Goal: Task Accomplishment & Management: Manage account settings

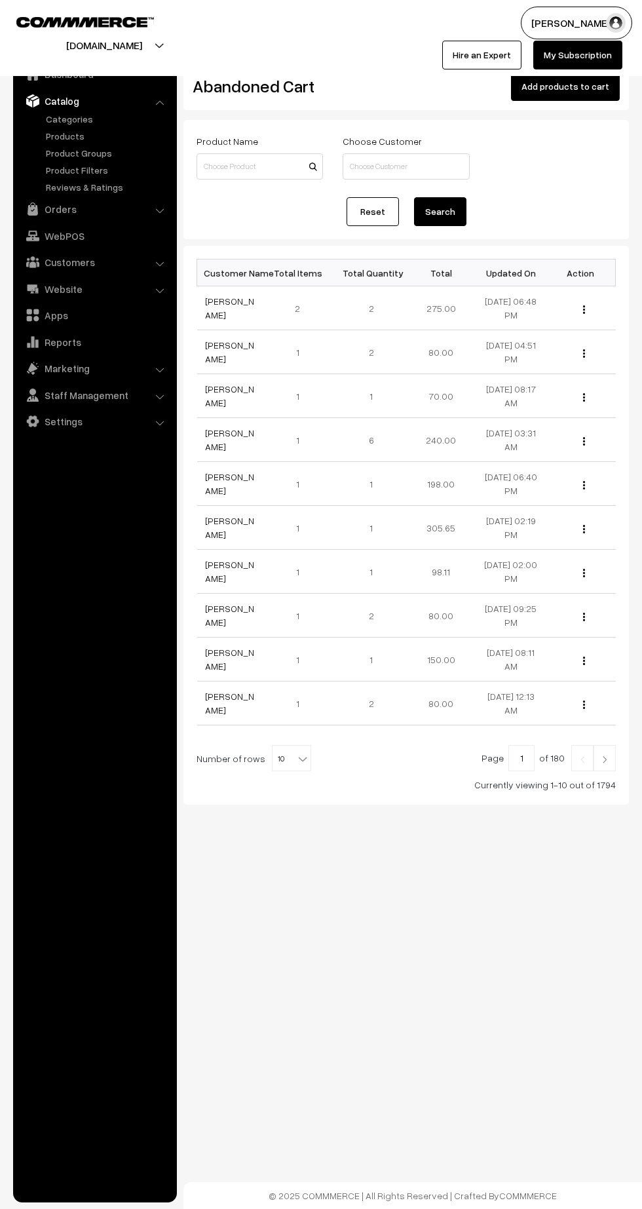
click at [66, 139] on link "Products" at bounding box center [108, 136] width 130 height 14
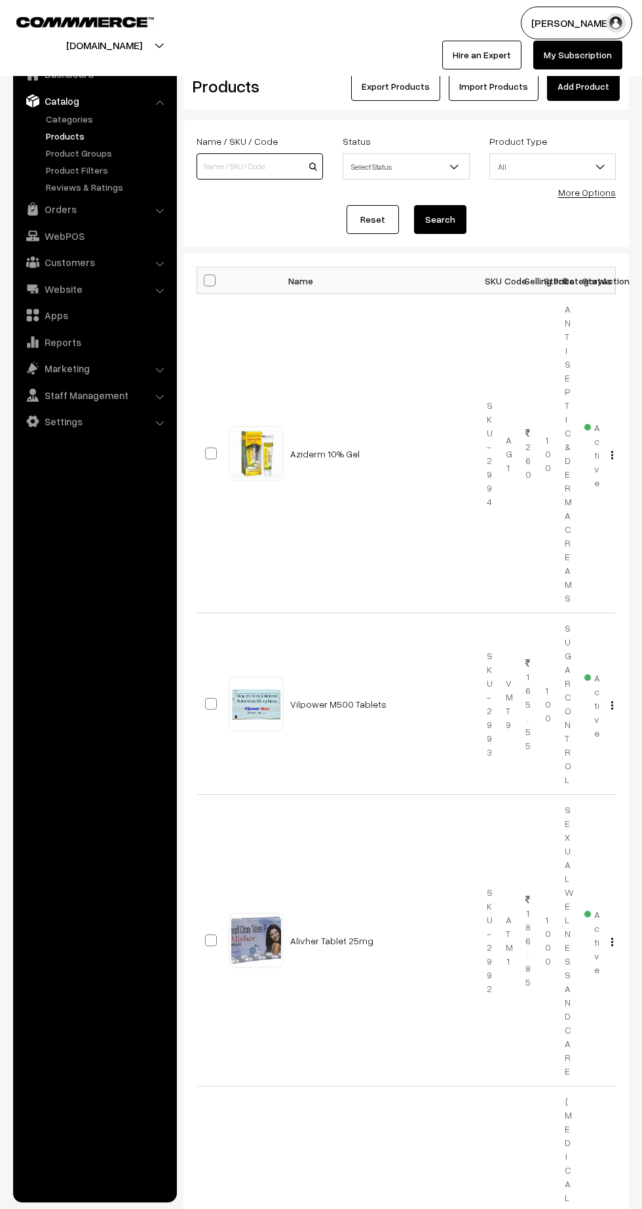
click at [233, 166] on input at bounding box center [260, 166] width 126 height 26
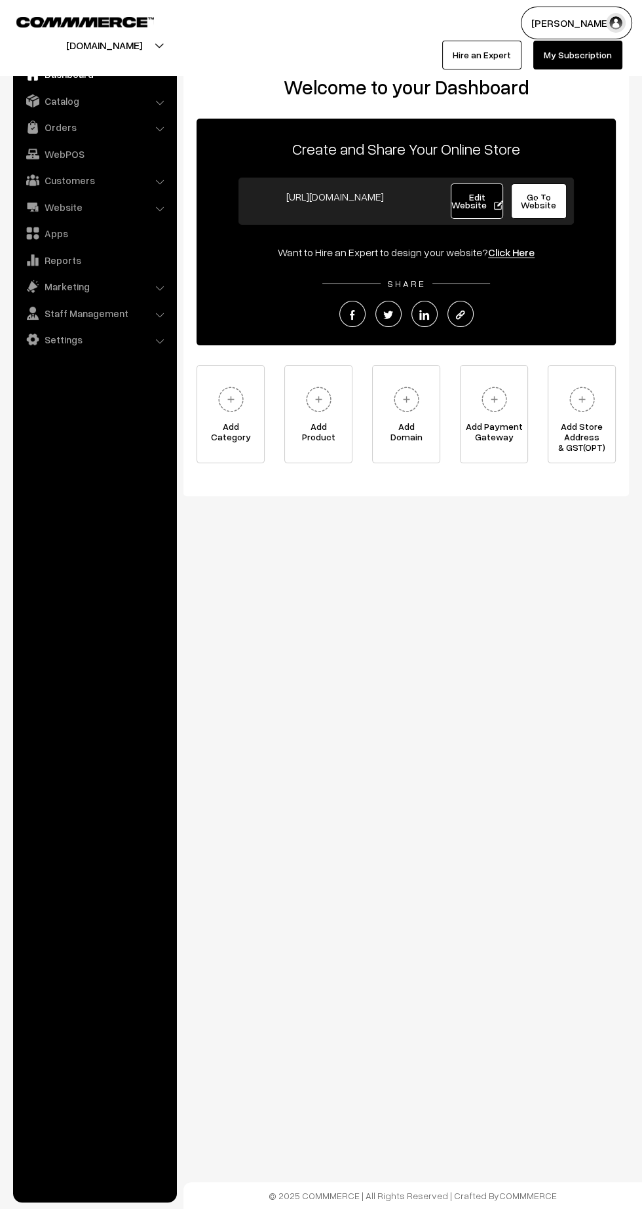
click at [62, 100] on link "Catalog" at bounding box center [94, 101] width 156 height 24
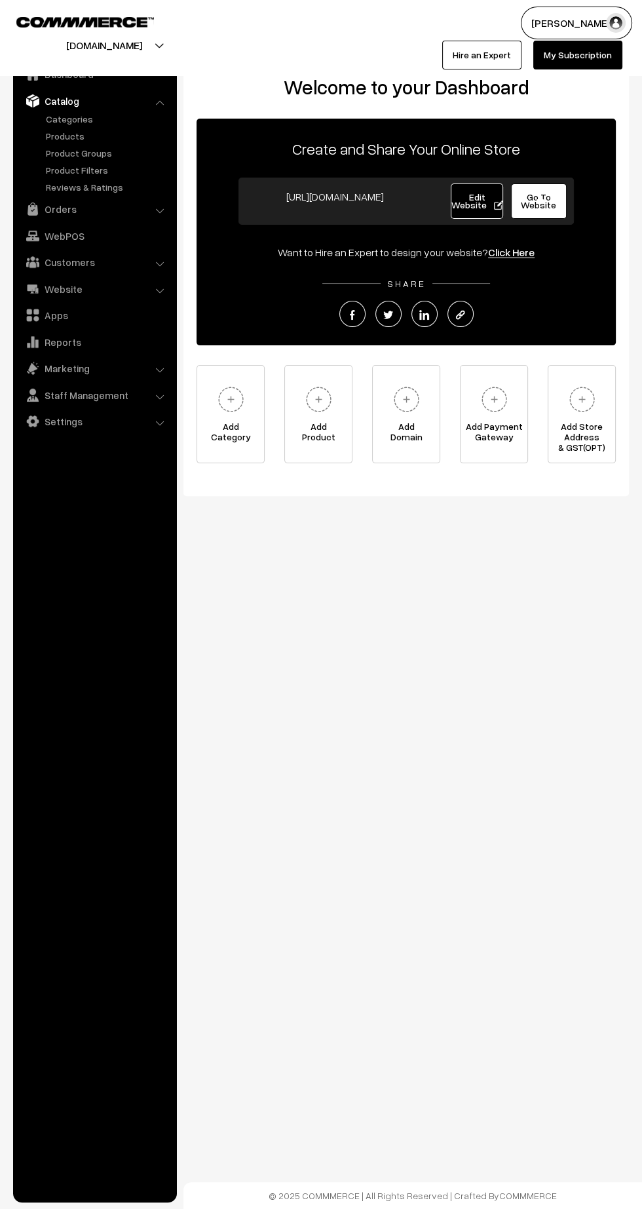
click at [76, 139] on link "Products" at bounding box center [108, 136] width 130 height 14
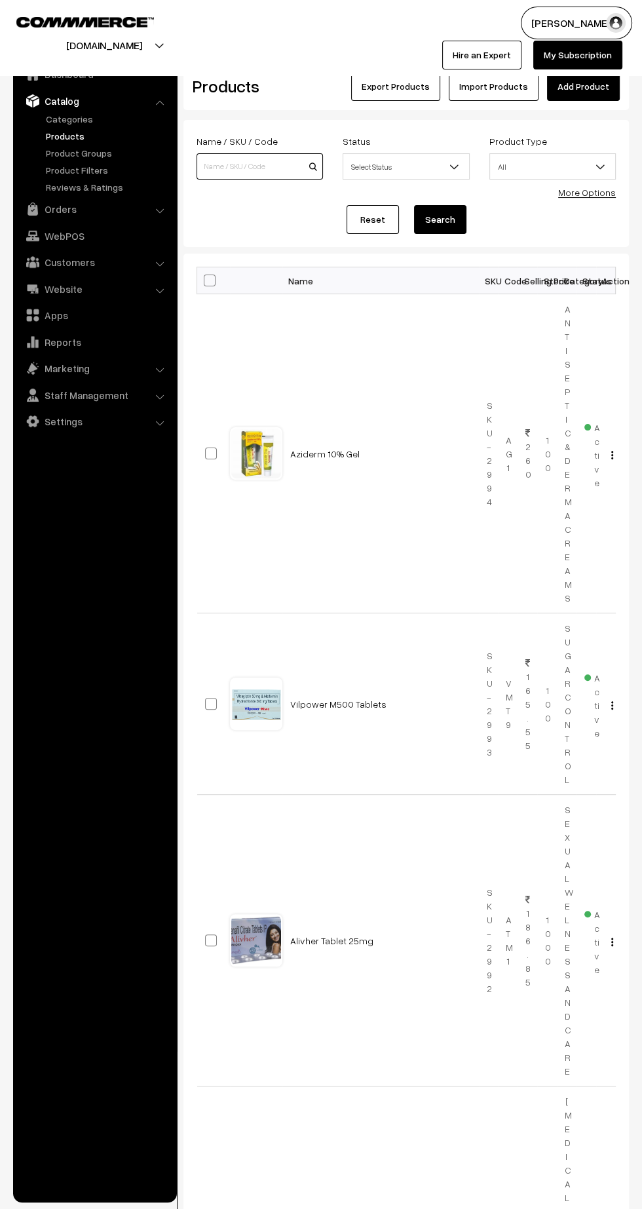
click at [239, 166] on input at bounding box center [260, 166] width 126 height 26
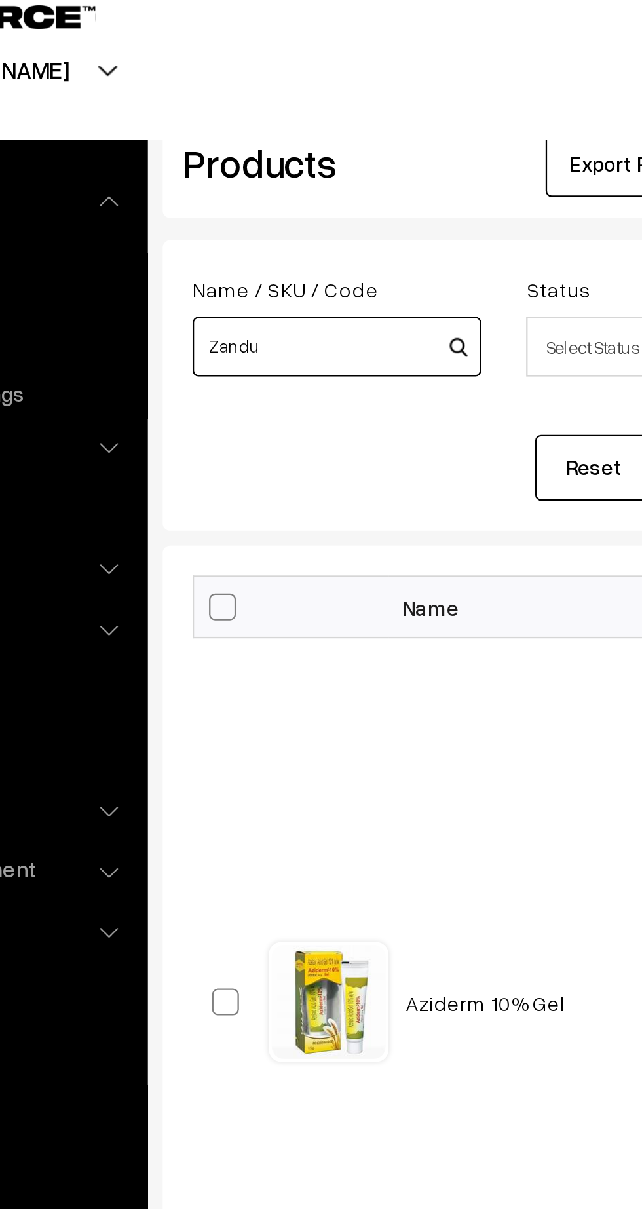
type input "Zandu"
click at [414, 205] on button "Search" at bounding box center [440, 219] width 52 height 29
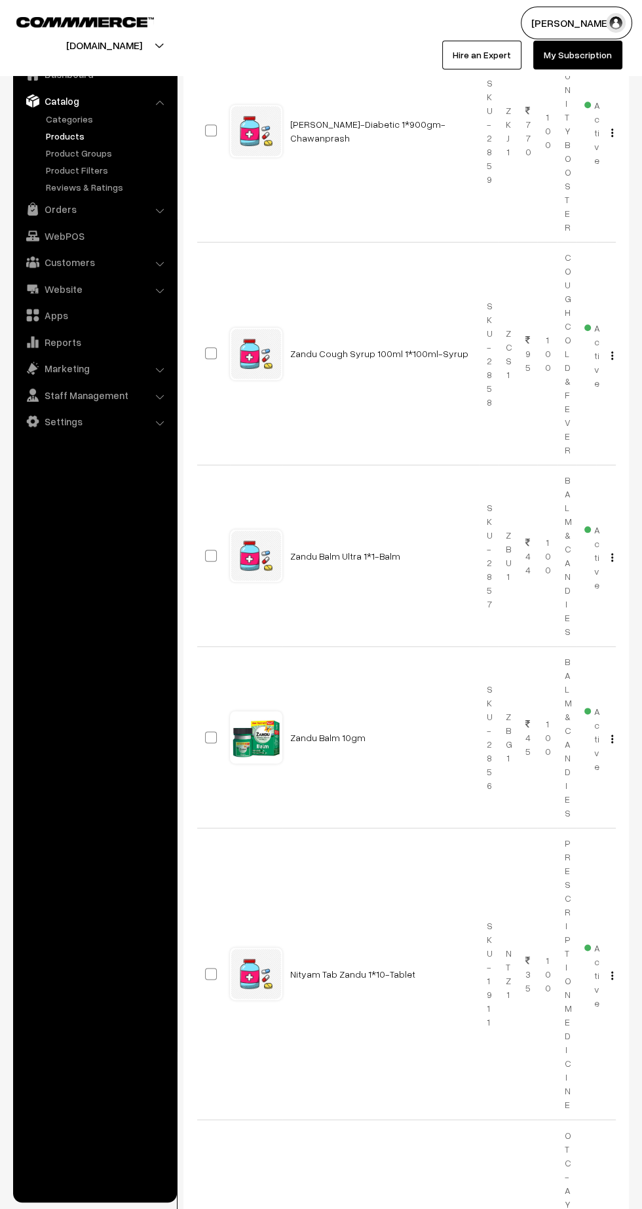
scroll to position [711, 0]
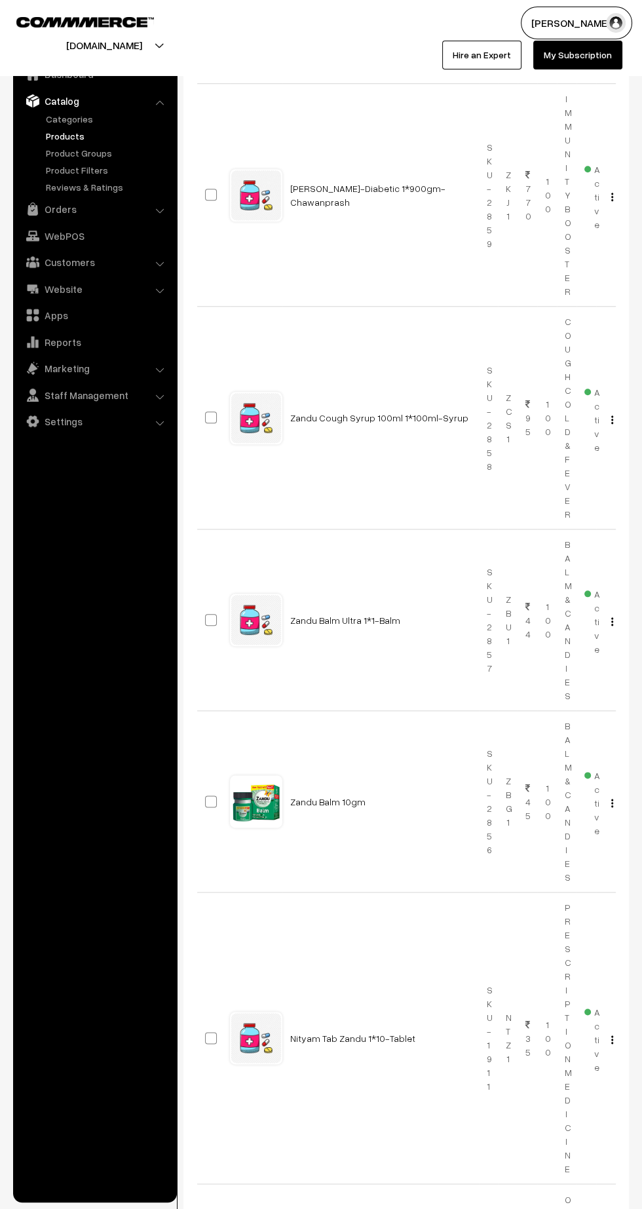
click at [325, 191] on link "[PERSON_NAME]-Diabetic 1*900gm-Chawanprash" at bounding box center [367, 195] width 155 height 25
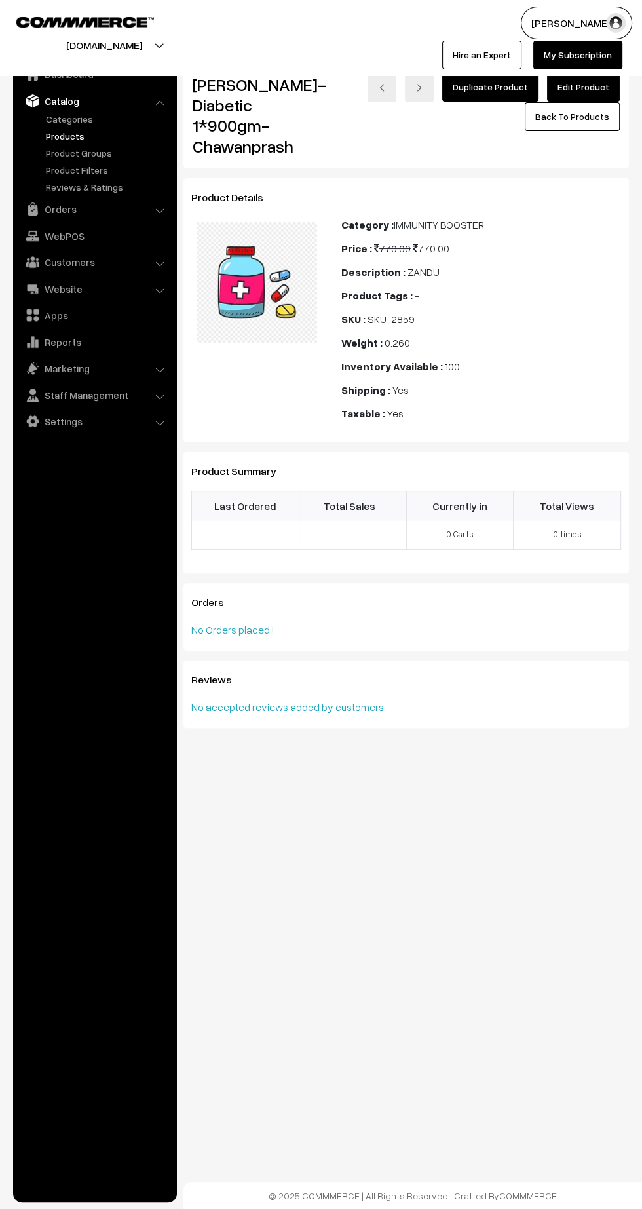
click at [596, 86] on link "Edit Product" at bounding box center [583, 87] width 73 height 29
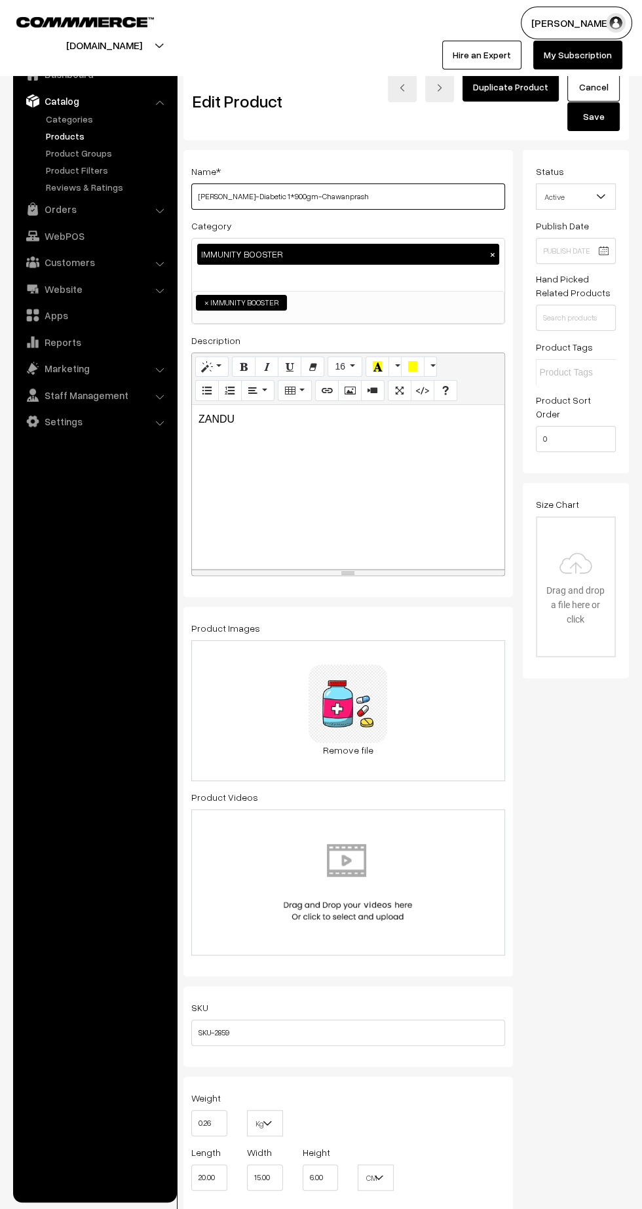
click at [423, 193] on input "[PERSON_NAME]-Diabetic 1*900gm-Chawanprash" at bounding box center [348, 196] width 314 height 26
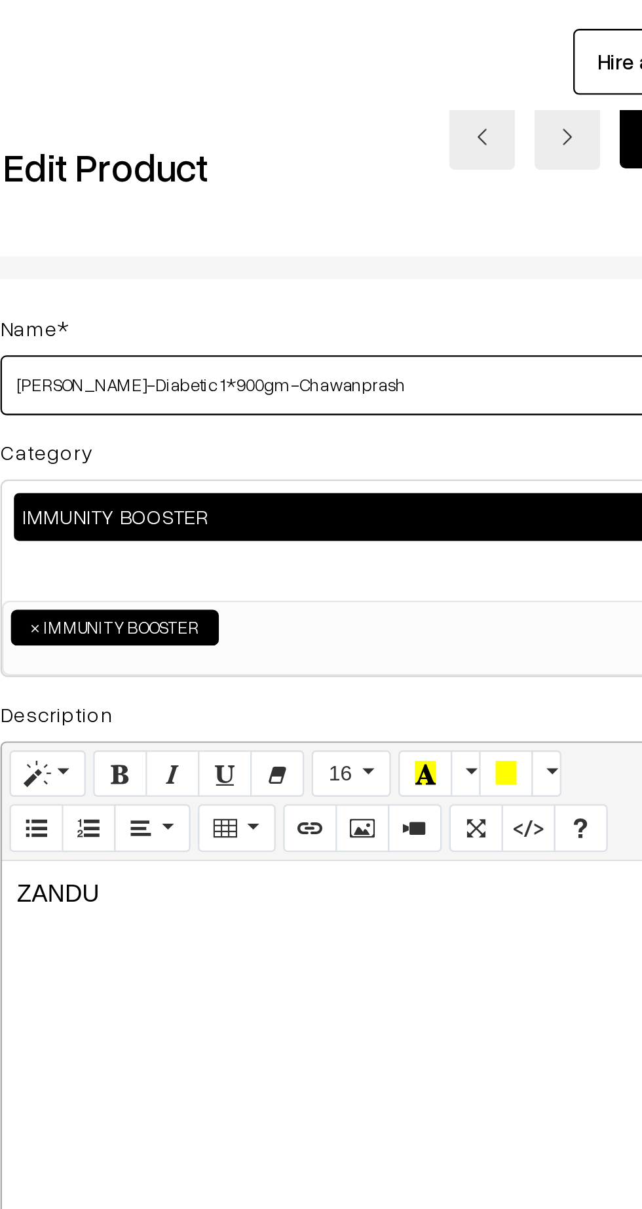
click at [295, 200] on input "[PERSON_NAME]-Diabetic 1*900gm-Chawanprash" at bounding box center [348, 196] width 314 height 26
click at [259, 196] on input "[PERSON_NAME]-Diabetic 900gm-Chawanprash" at bounding box center [348, 196] width 314 height 26
click at [261, 196] on input "[PERSON_NAME]-Diabetic 900gm-Chawanprash" at bounding box center [348, 196] width 314 height 26
click at [261, 197] on input "[PERSON_NAME]-Diabetic 900gm-Chawanprash" at bounding box center [348, 196] width 314 height 26
click at [262, 198] on input "[PERSON_NAME]-Diabetic 900gm-Chawanprash" at bounding box center [348, 196] width 314 height 26
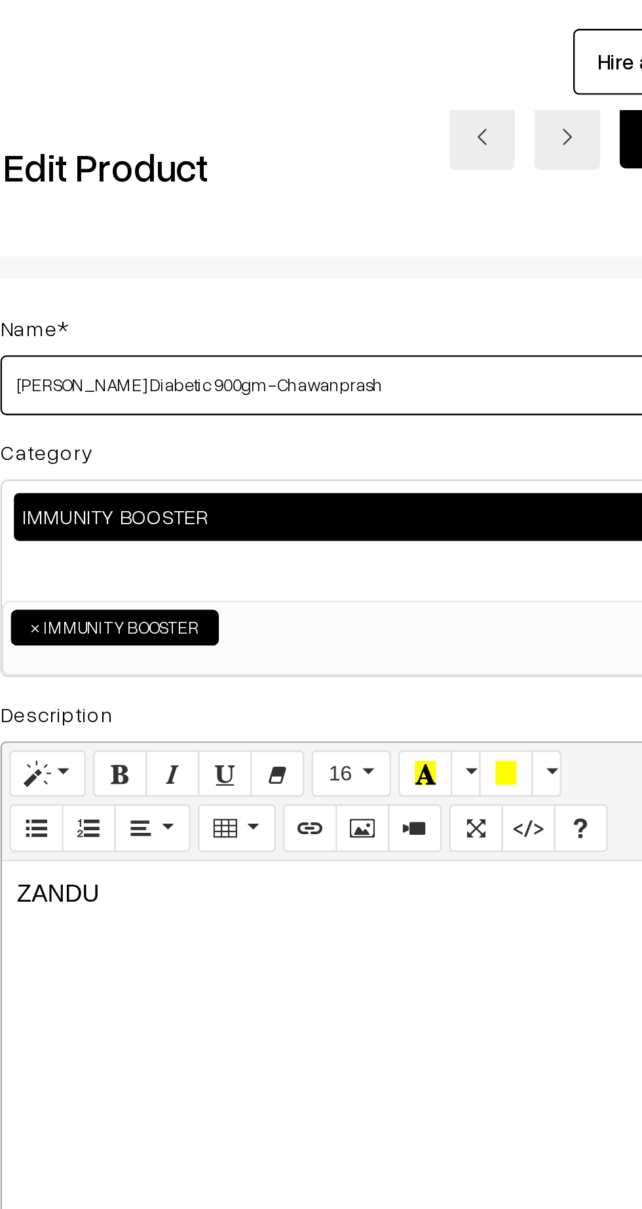
click at [409, 200] on input "[PERSON_NAME] Diabetic 900gm-Chawanprash" at bounding box center [348, 196] width 314 height 26
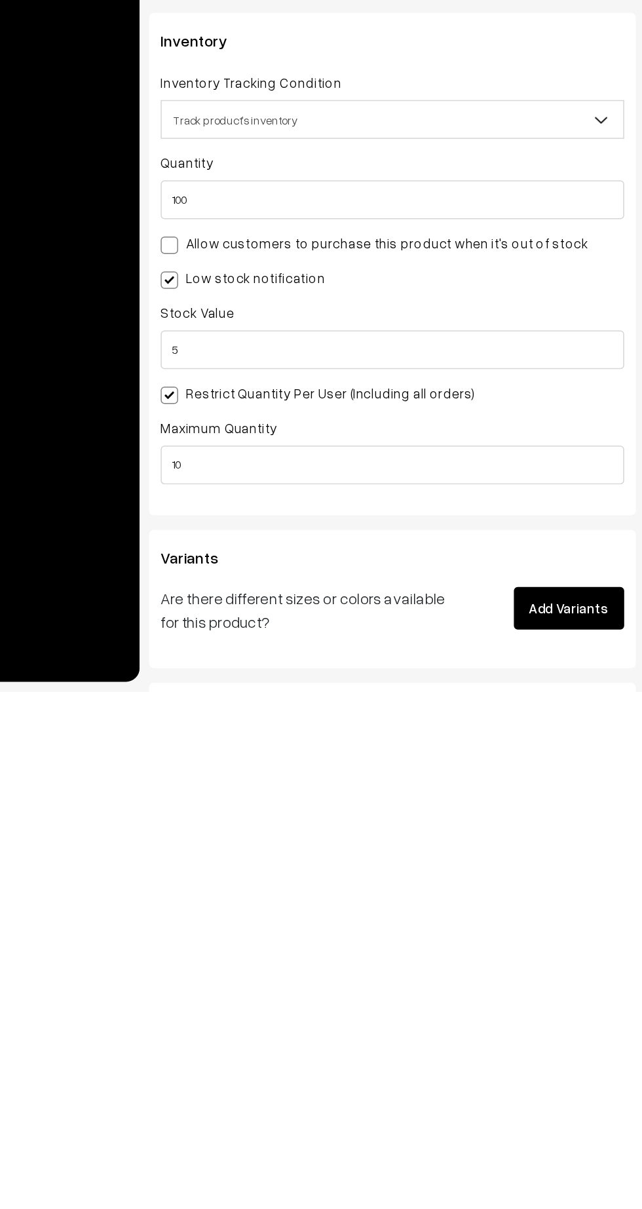
type input "Zandu [PERSON_NAME] Diabetic 900gm"
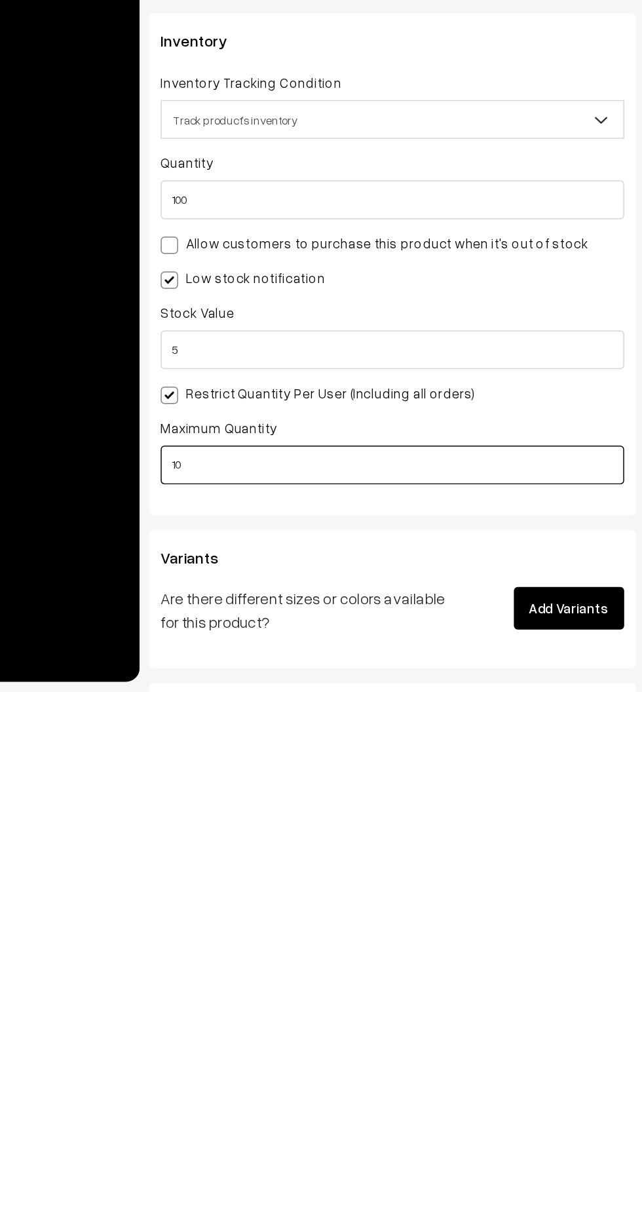
click at [369, 1062] on input "10" at bounding box center [348, 1055] width 314 height 26
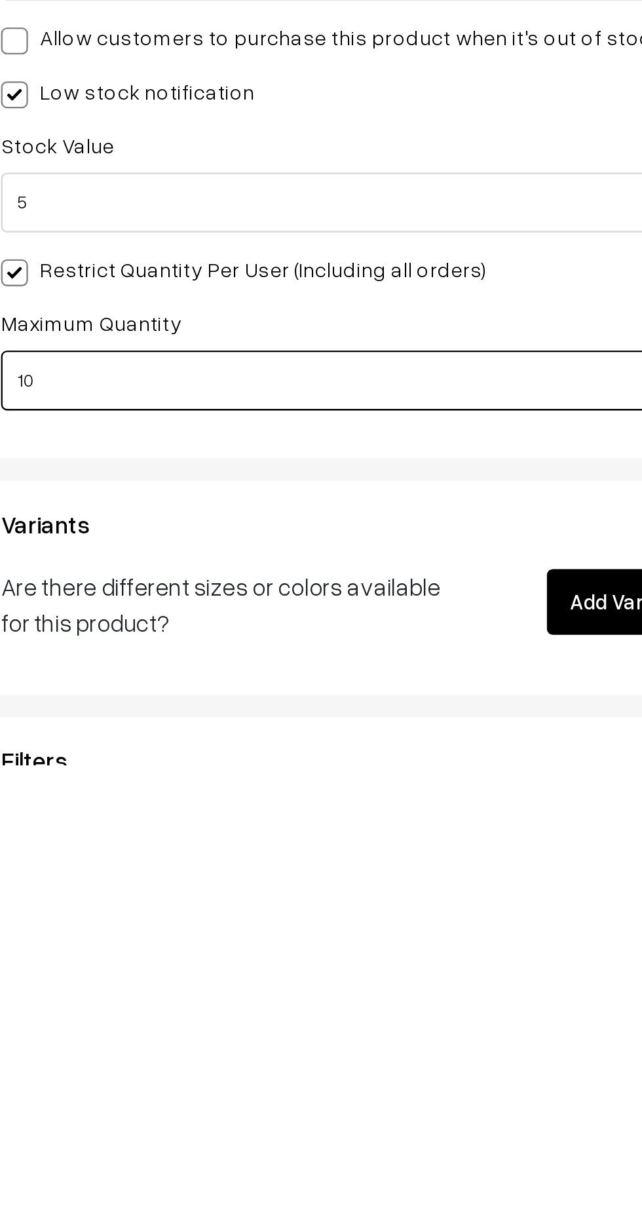
scroll to position [626, 0]
type input "1"
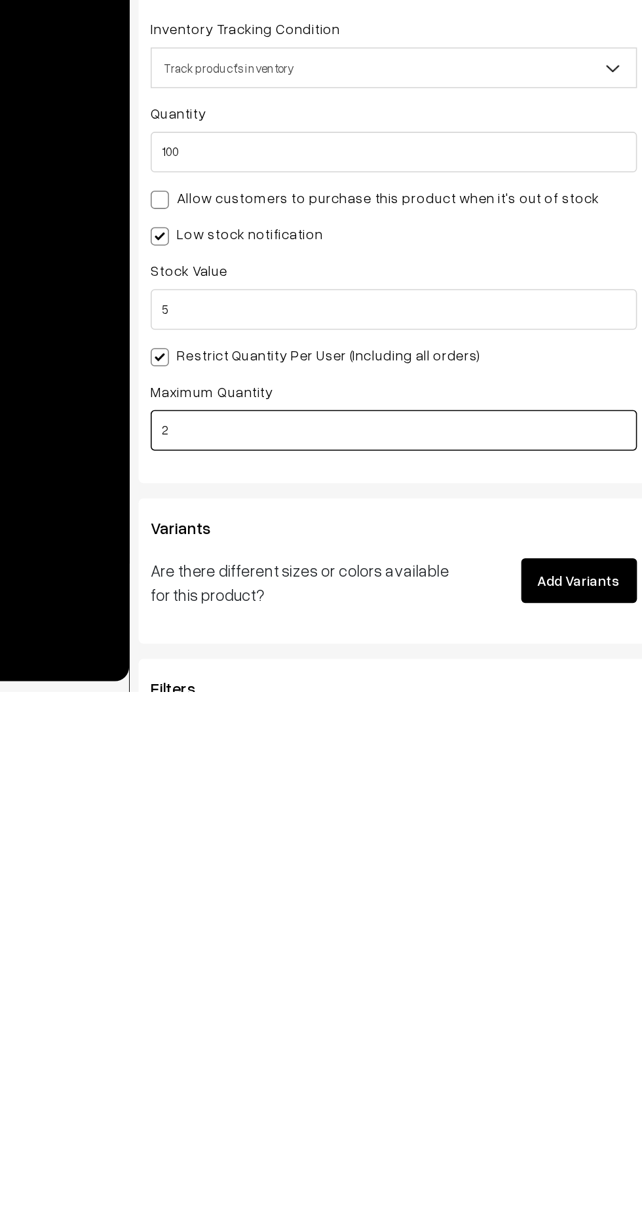
type input "2"
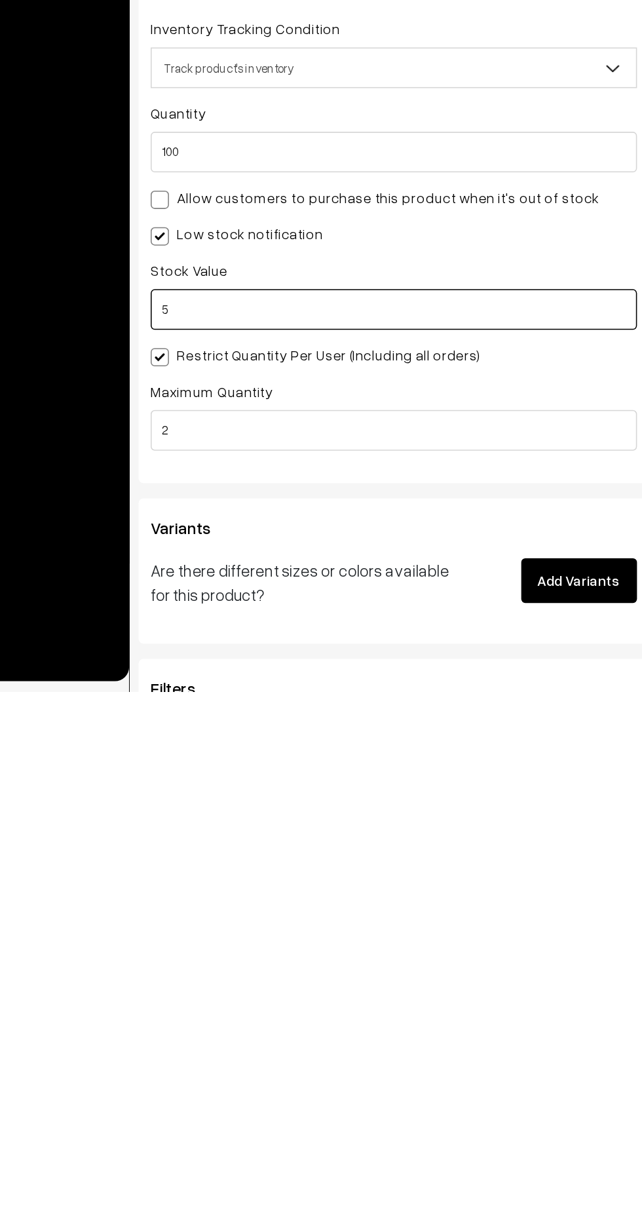
click at [376, 962] on input "5" at bounding box center [348, 962] width 314 height 26
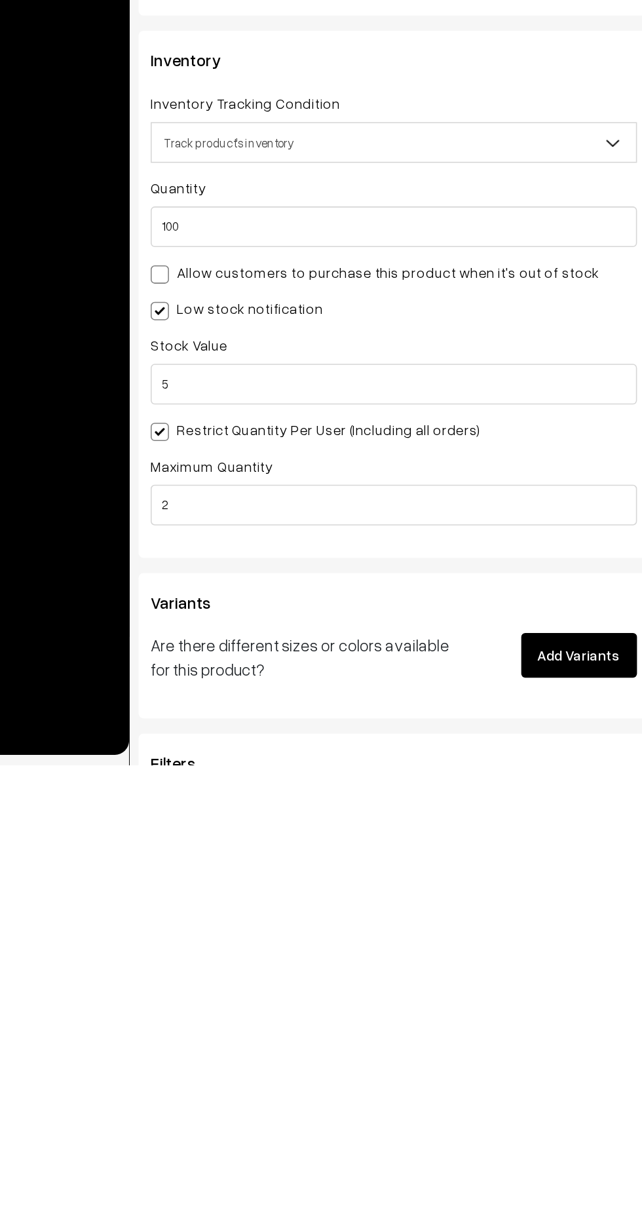
click at [343, 1087] on div "Variants Are there different sizes or colors available for this product? Add Va…" at bounding box center [348, 1132] width 330 height 94
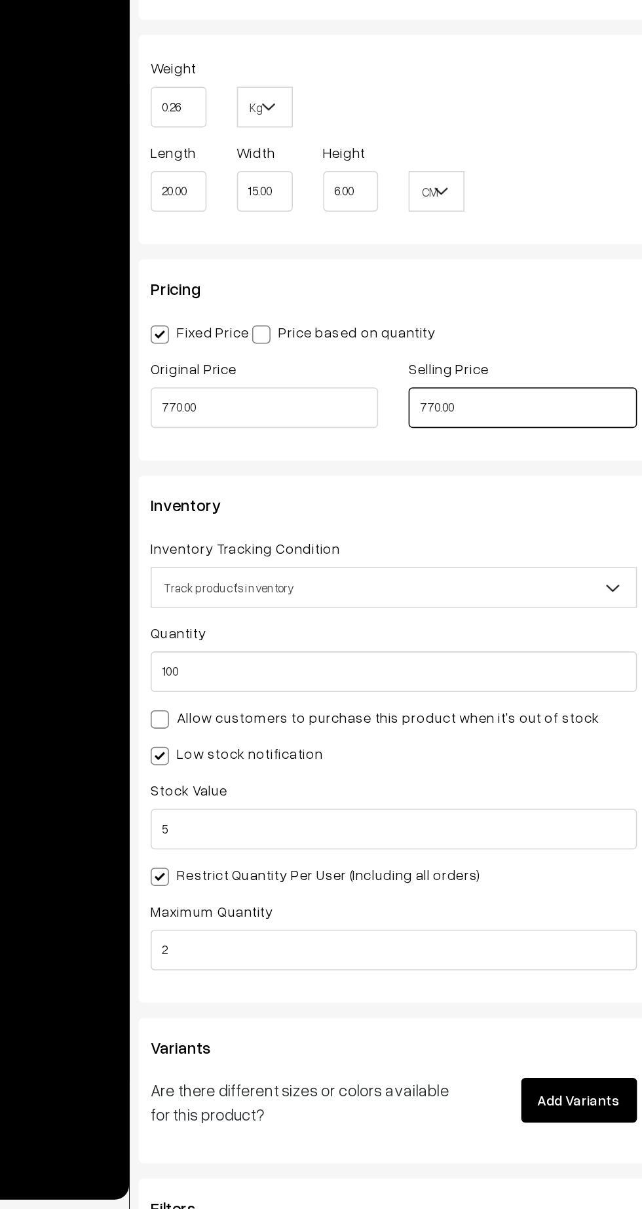
click at [457, 689] on input "770.00" at bounding box center [430, 691] width 147 height 26
click at [434, 687] on input "770.00" at bounding box center [430, 691] width 147 height 26
click at [442, 688] on input "770.00" at bounding box center [430, 691] width 147 height 26
type input "7"
click at [467, 604] on div "Pricing Fixed Price Price based on quantity Original Price 770.00 Selling Price…" at bounding box center [348, 660] width 330 height 130
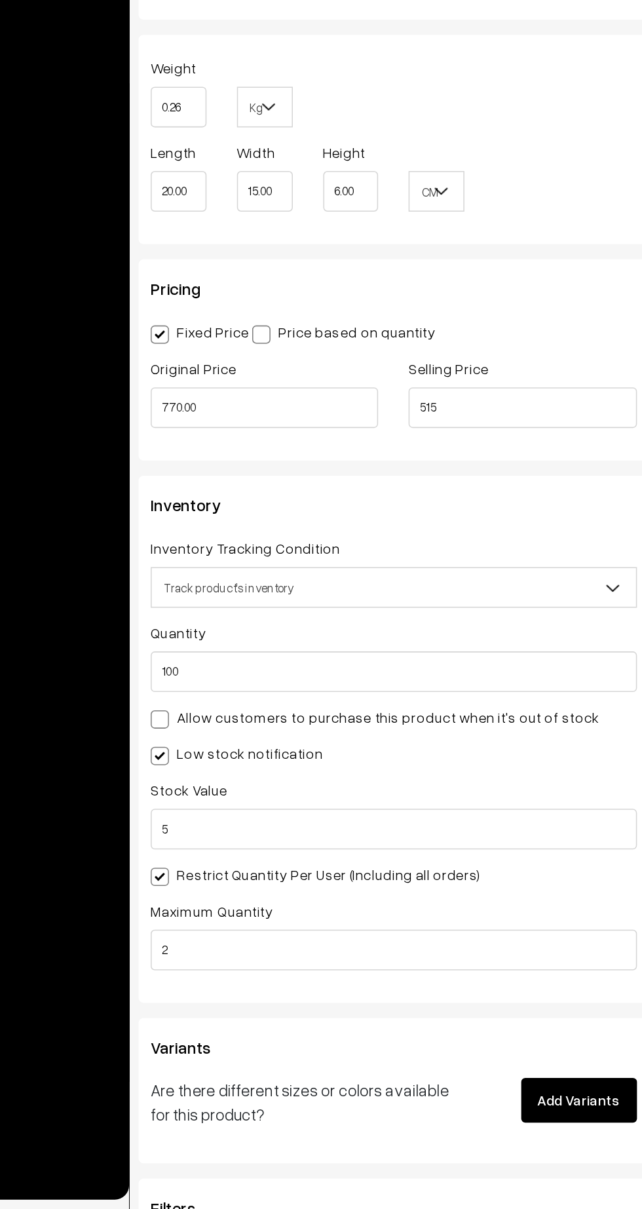
type input "515.00"
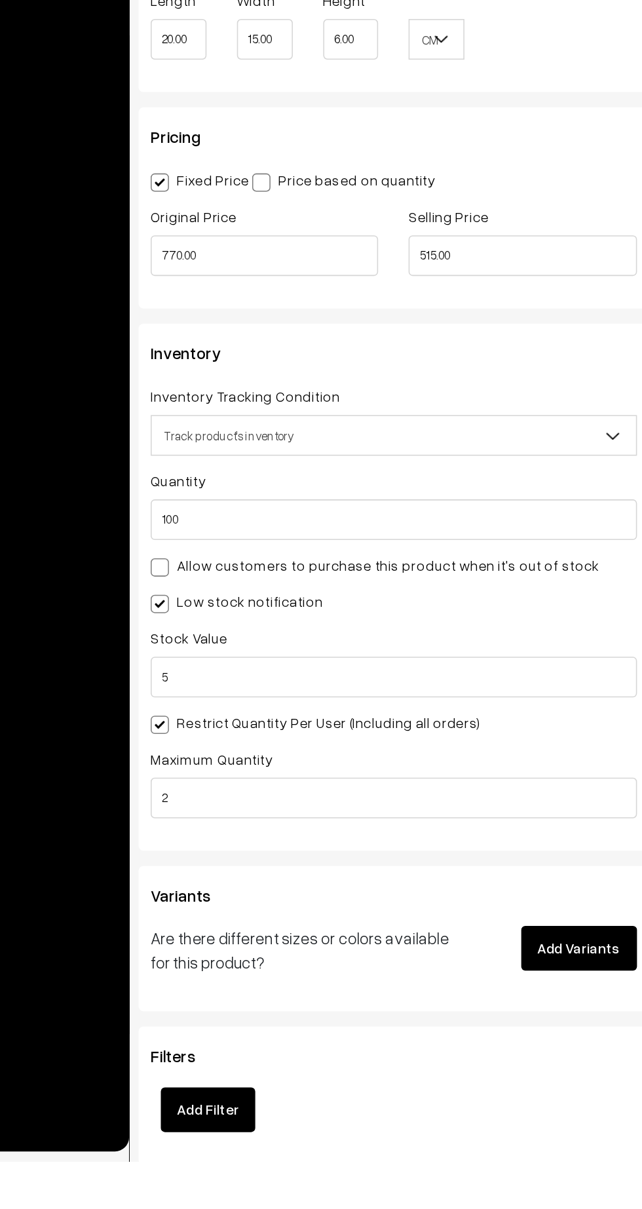
scroll to position [0, 7]
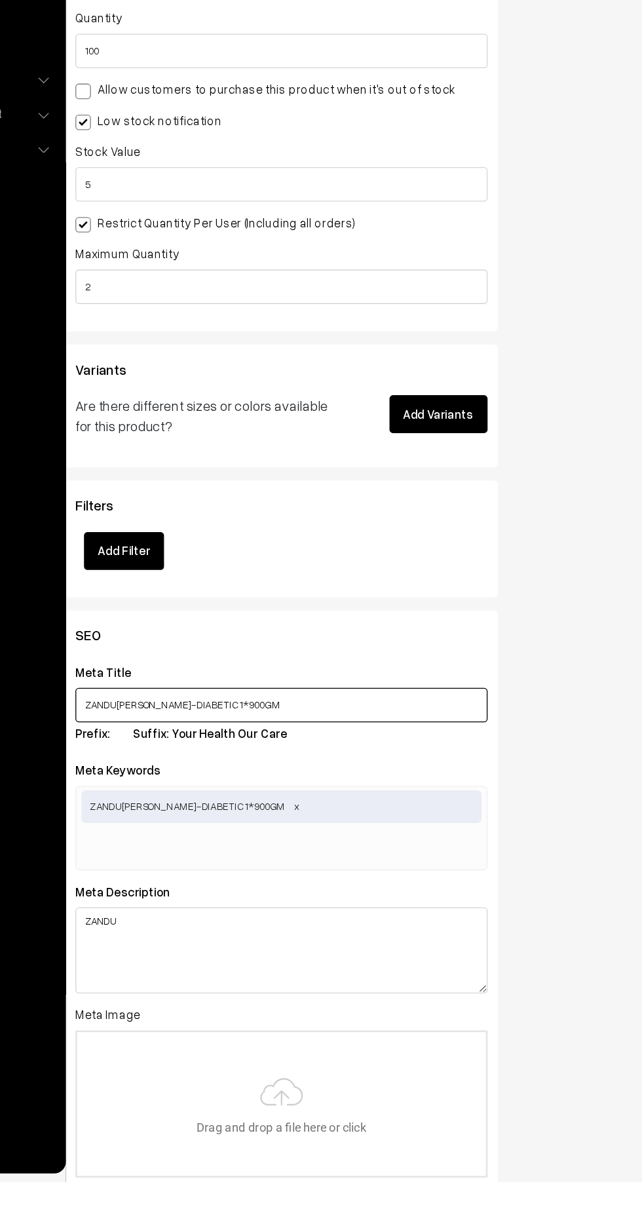
click at [461, 849] on input "ZANDU [PERSON_NAME]-DIABETIC 1*900GM" at bounding box center [341, 846] width 314 height 26
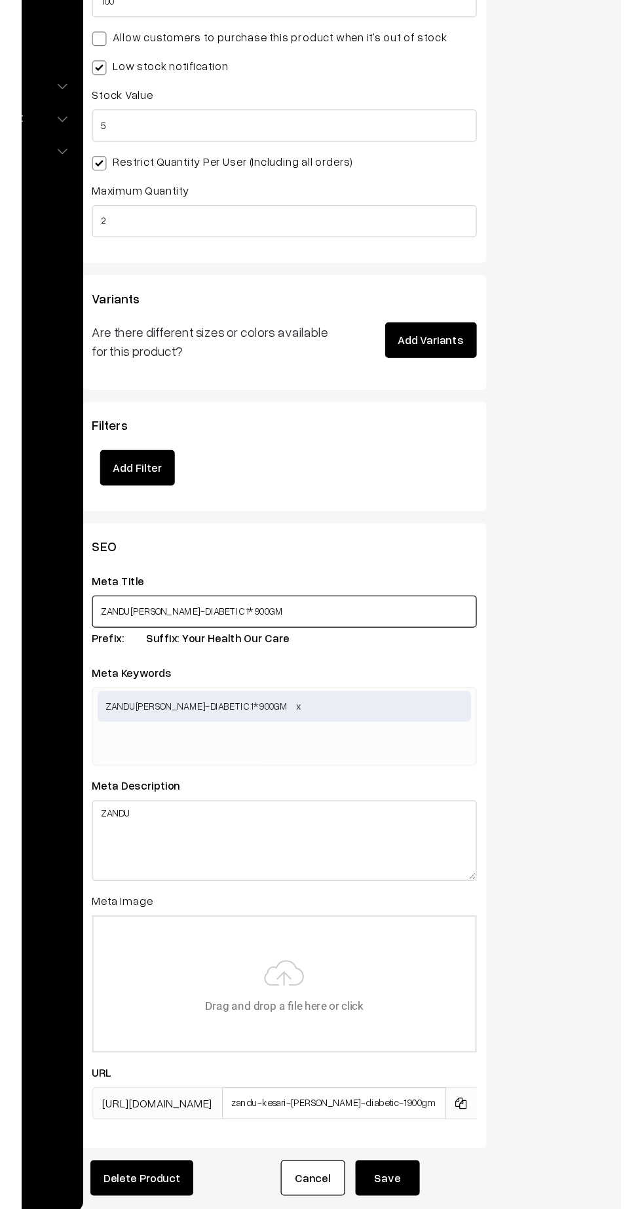
scroll to position [1191, 0]
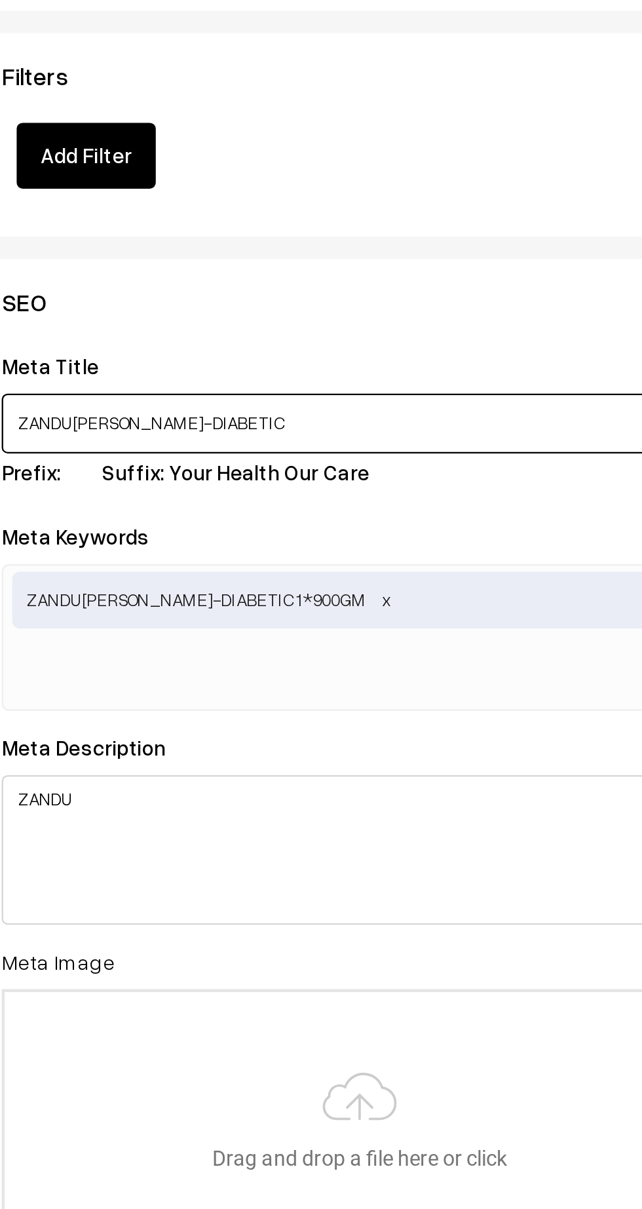
type input "ZANDU [PERSON_NAME]-DIABETIC"
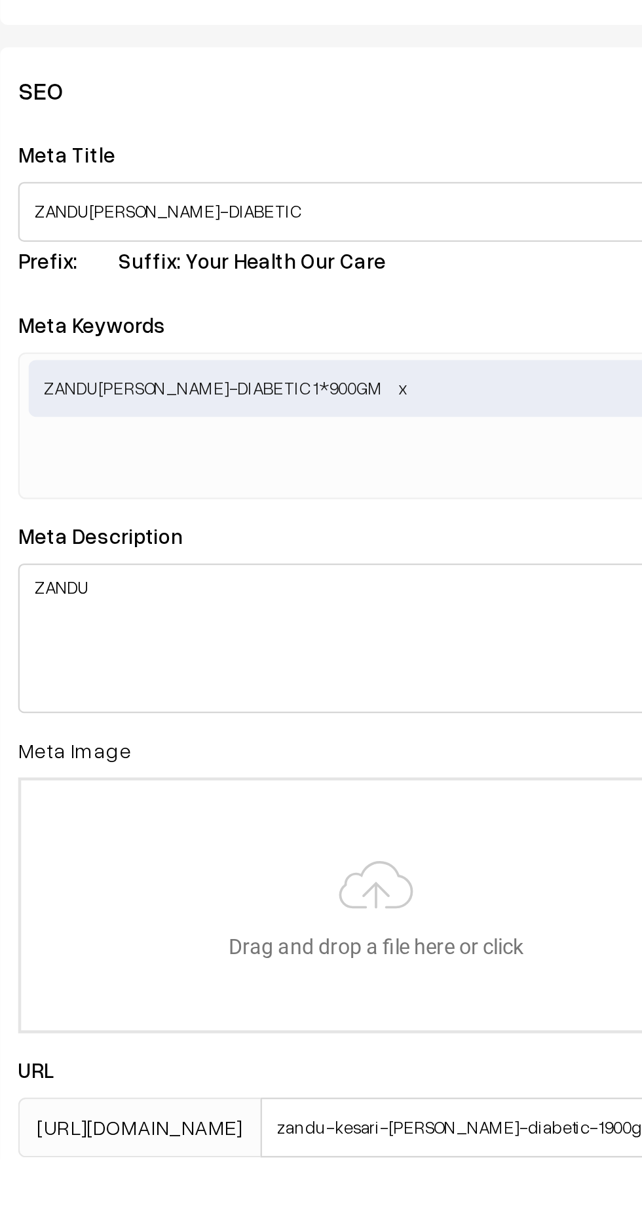
click at [223, 903] on input "text" at bounding box center [264, 903] width 136 height 26
type input "ZANDU [PERSON_NAME]-DIABETIC"
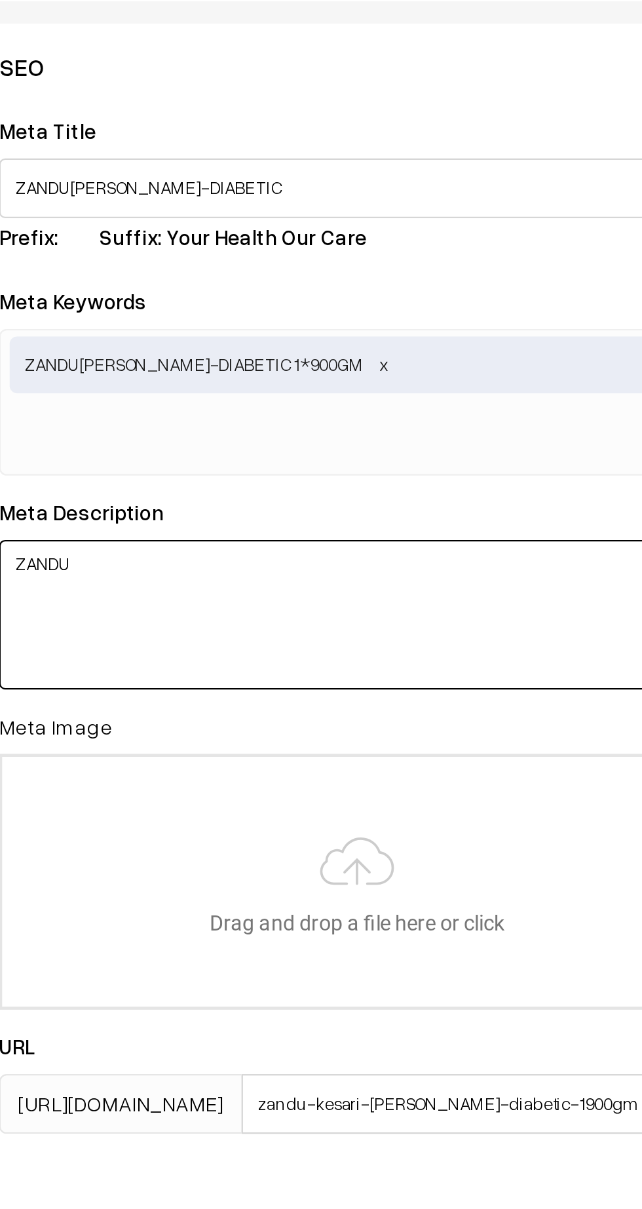
scroll to position [0, 0]
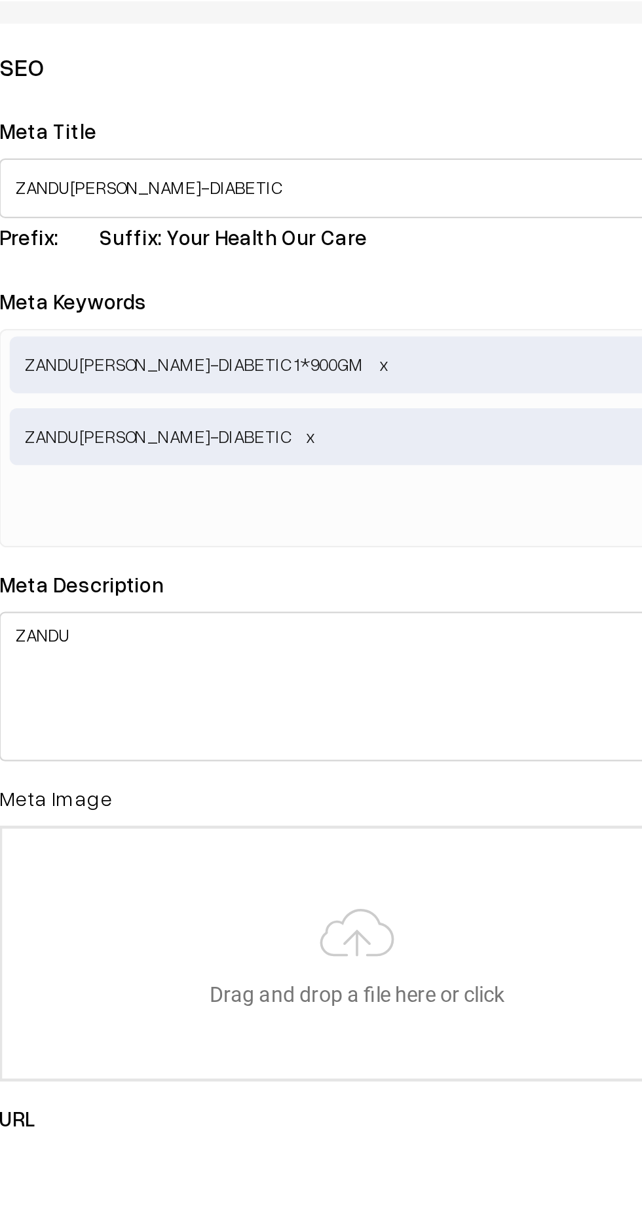
paste input "ZANDU [PERSON_NAME]-DIABETIC"
type input "ZANDU [PERSON_NAME]"
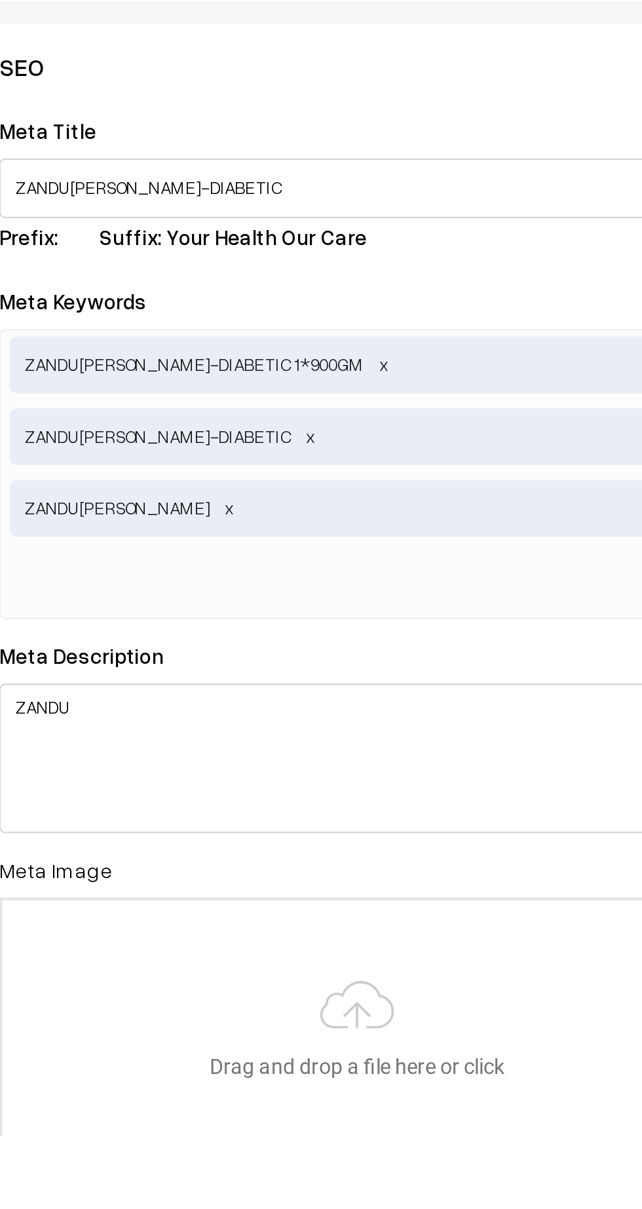
click at [237, 963] on input "text" at bounding box center [264, 966] width 136 height 26
paste input "ZANDU [PERSON_NAME]-DIABETIC"
type input "ZANDU [PERSON_NAME]-DIABETIC 900gm"
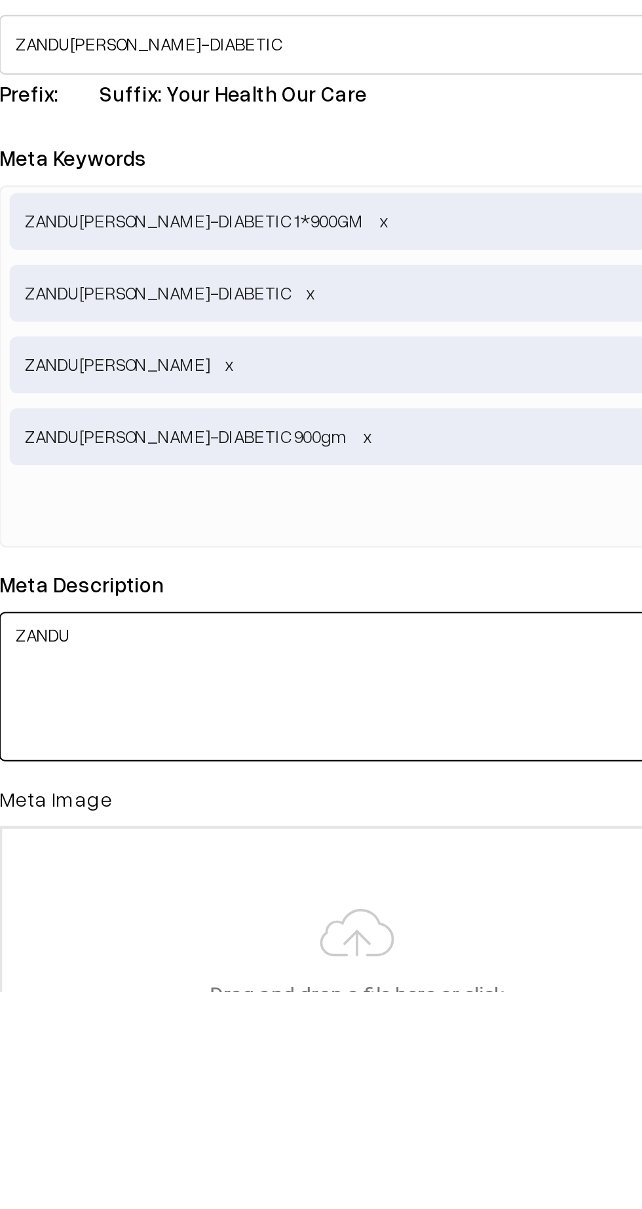
scroll to position [0, 0]
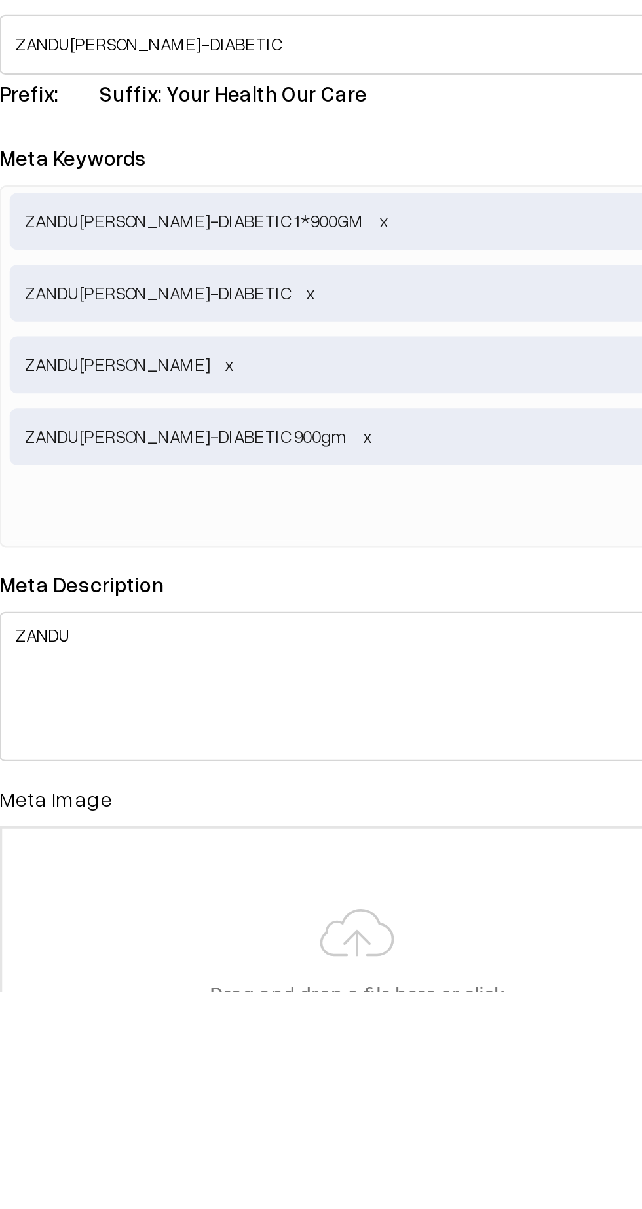
paste input "ZANDU [PERSON_NAME]-DIABETIC"
type input "ZANDU [PERSON_NAME] SUGAR FREE"
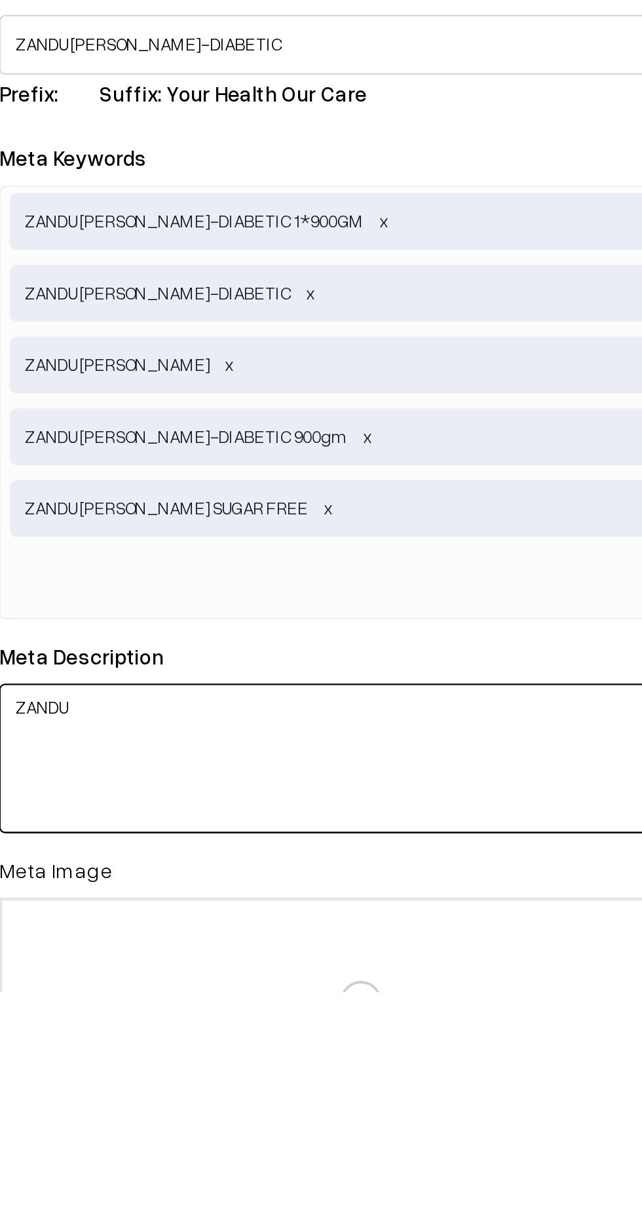
scroll to position [0, 0]
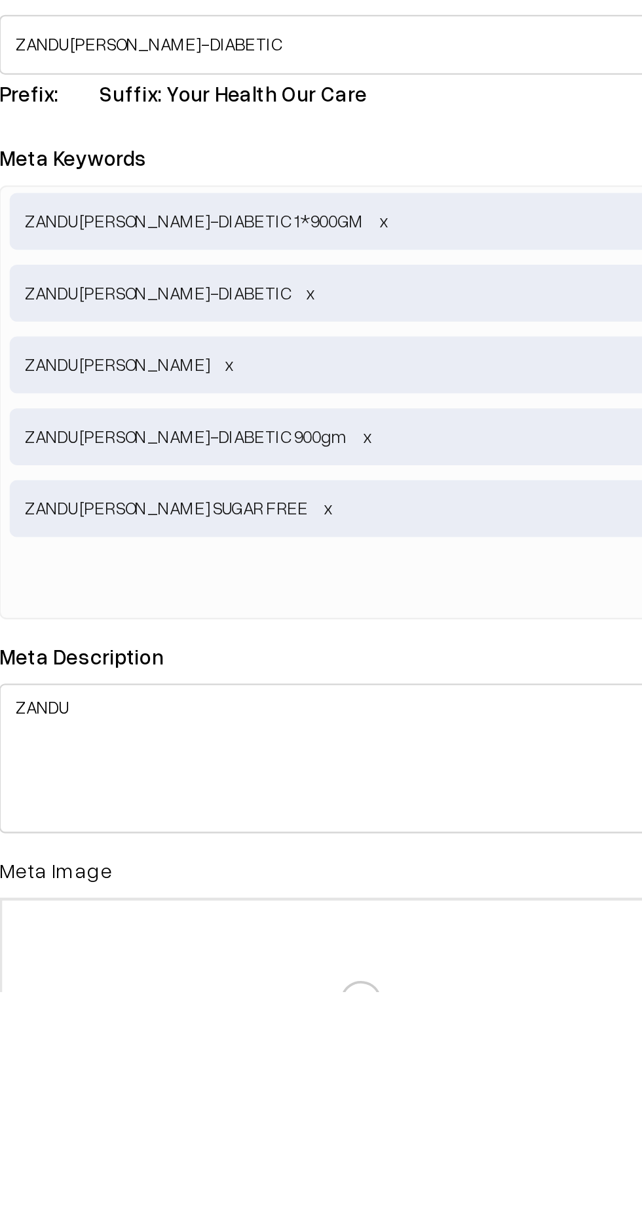
paste input "ZANDU [PERSON_NAME]-DIABETIC"
type input "ZANDU [PERSON_NAME] 900gm"
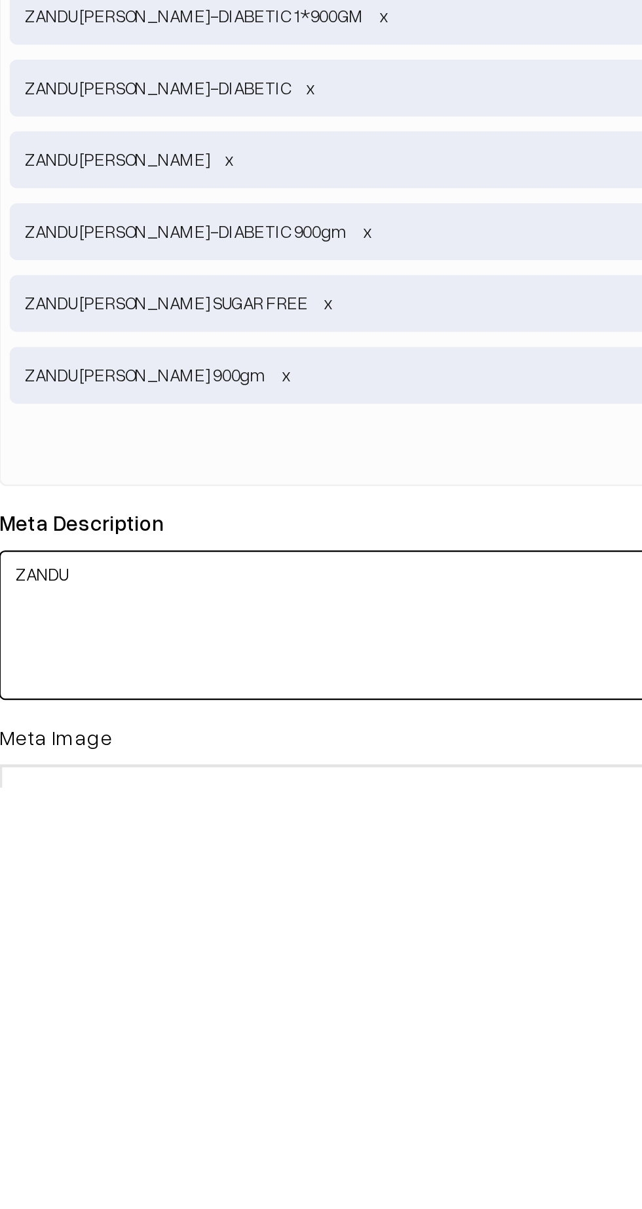
scroll to position [1214, 0]
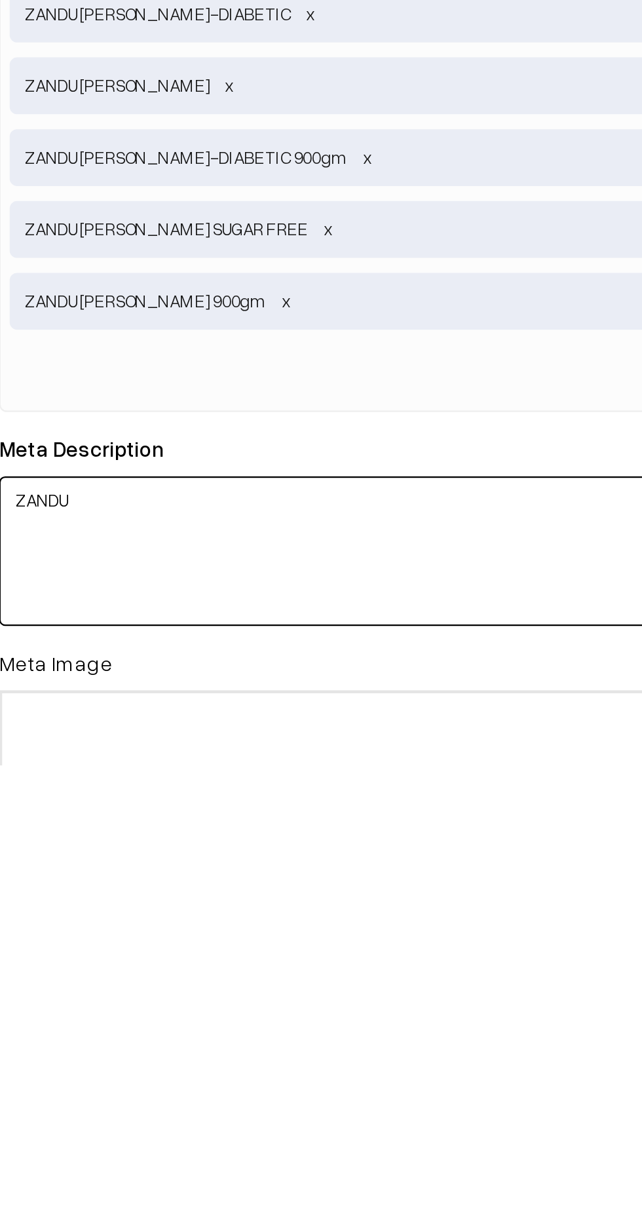
paste textarea "[PERSON_NAME]-DIABETIC"
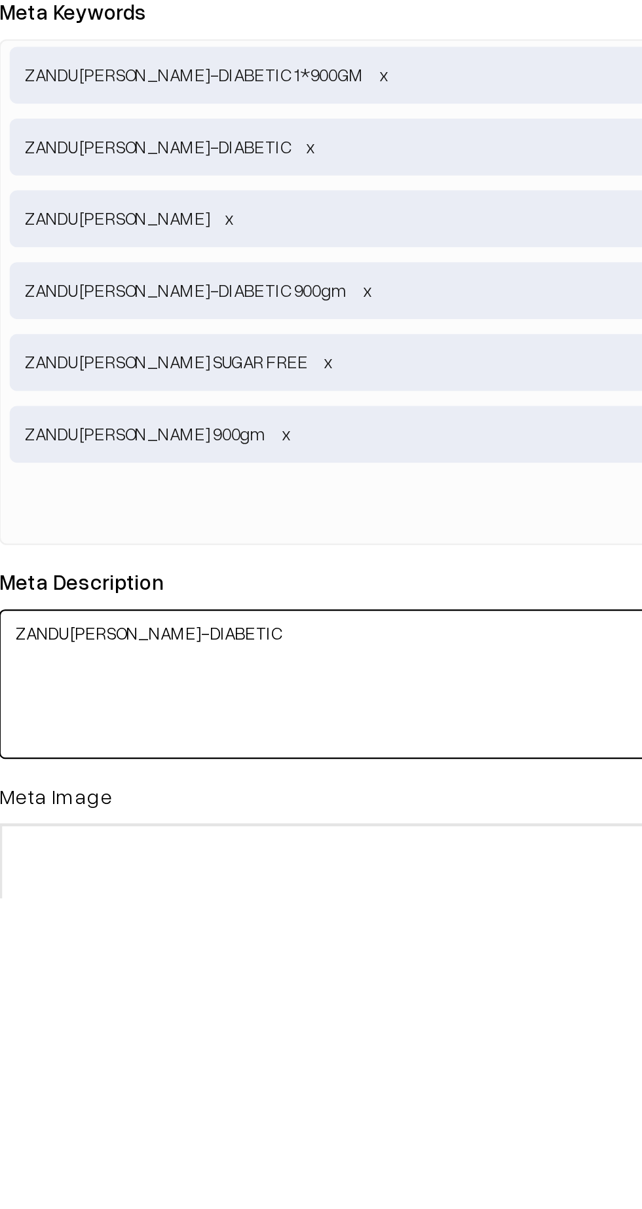
type textarea "ZANDU [PERSON_NAME]-DIABETIC"
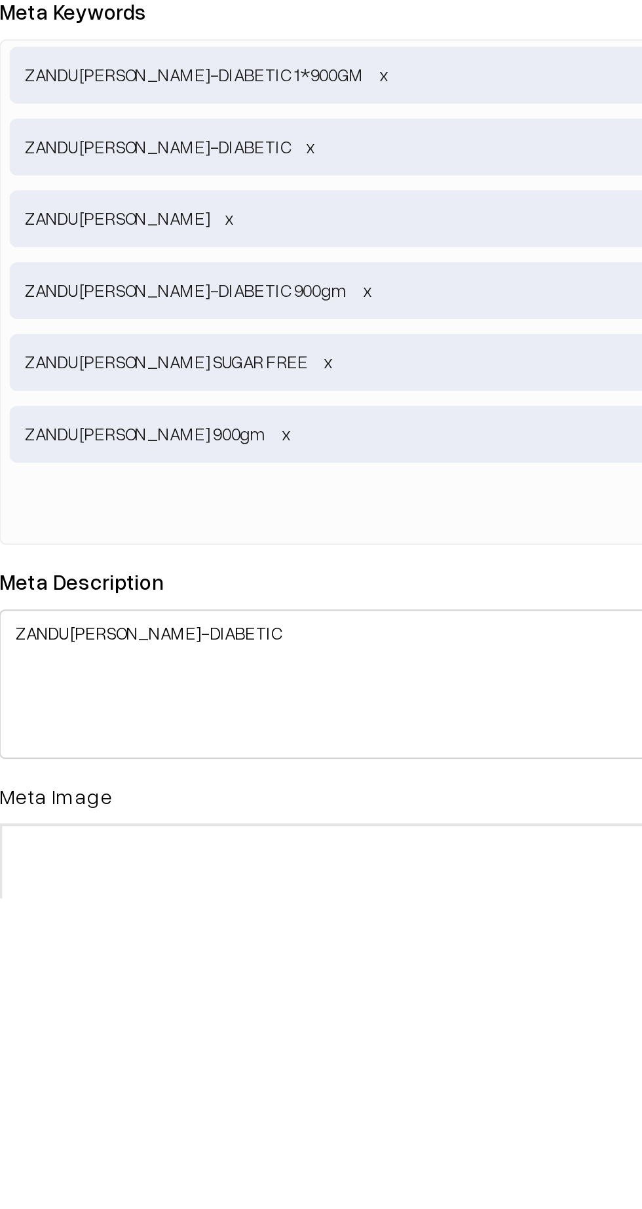
click at [226, 1033] on input "text" at bounding box center [264, 1038] width 136 height 26
type input "zandu Kesari jeevan"
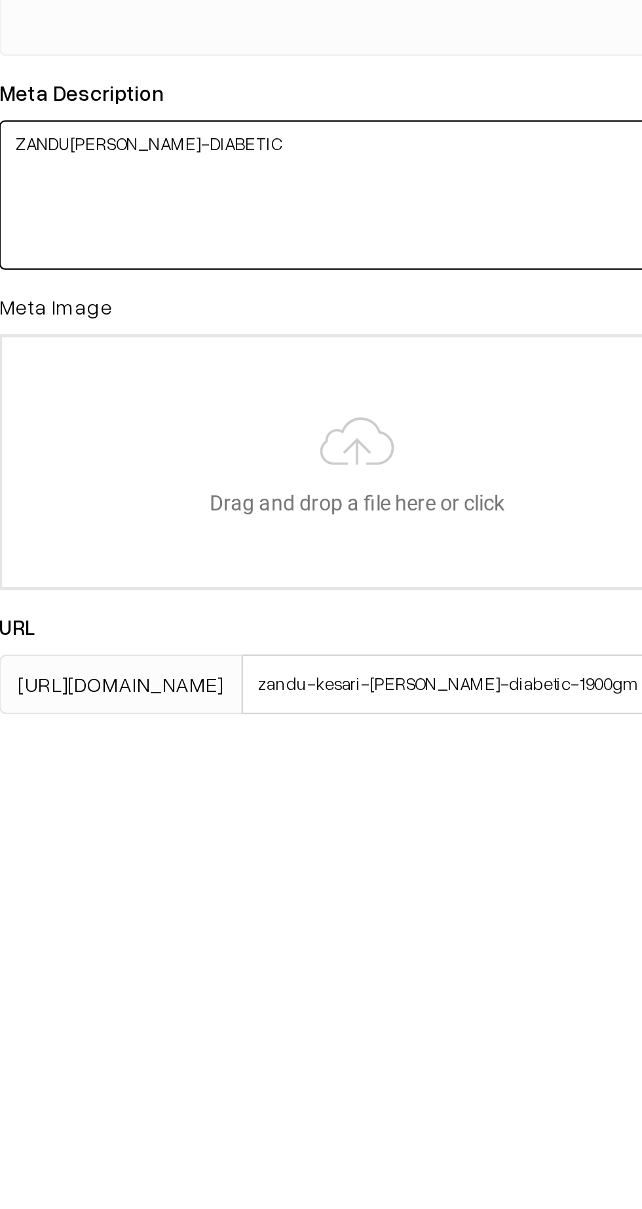
scroll to position [1404, 0]
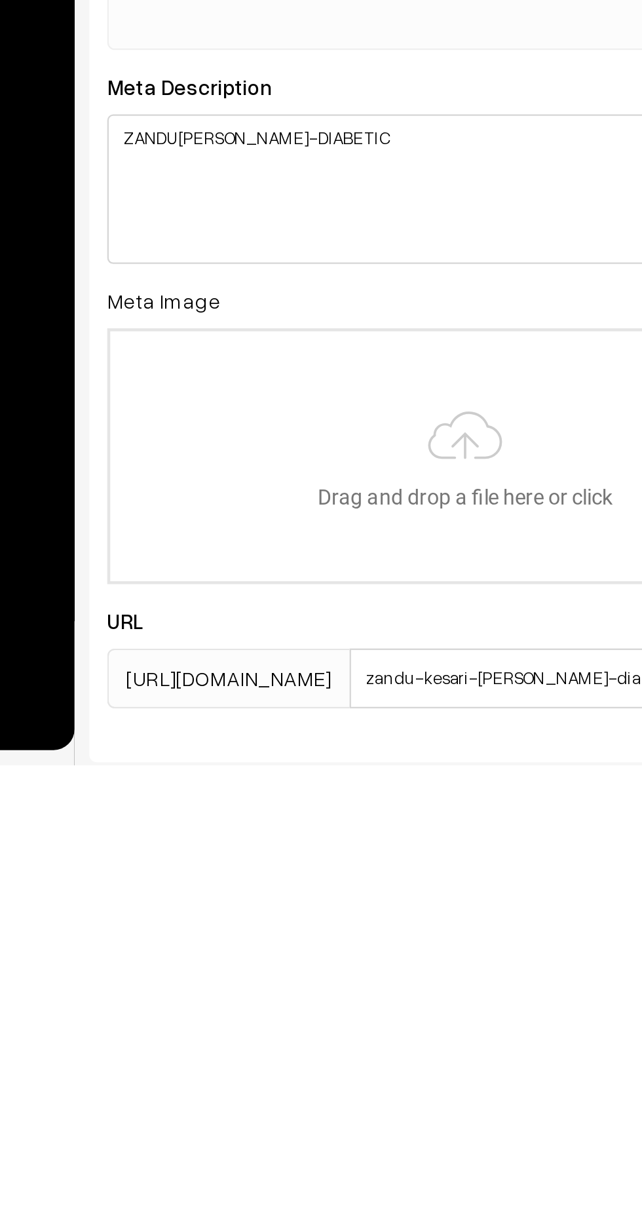
click at [282, 1100] on input "file" at bounding box center [348, 1073] width 311 height 109
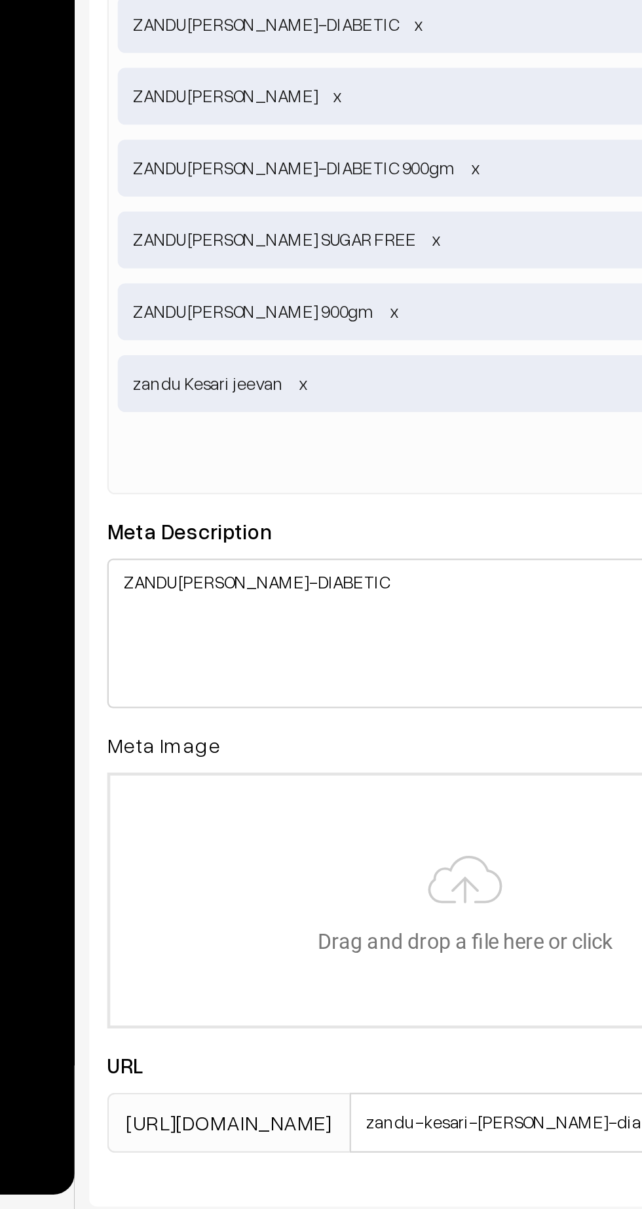
type input "C:\fakepath\61uU4xjEGxL._UF350,350_QL80_.jpg"
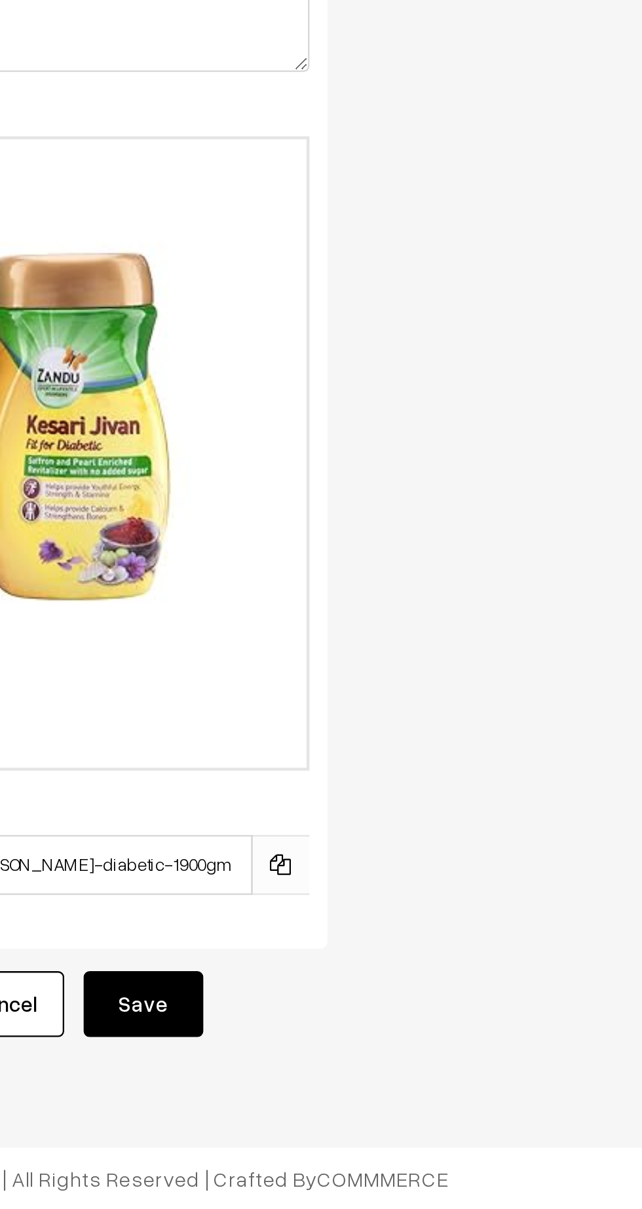
scroll to position [0, 0]
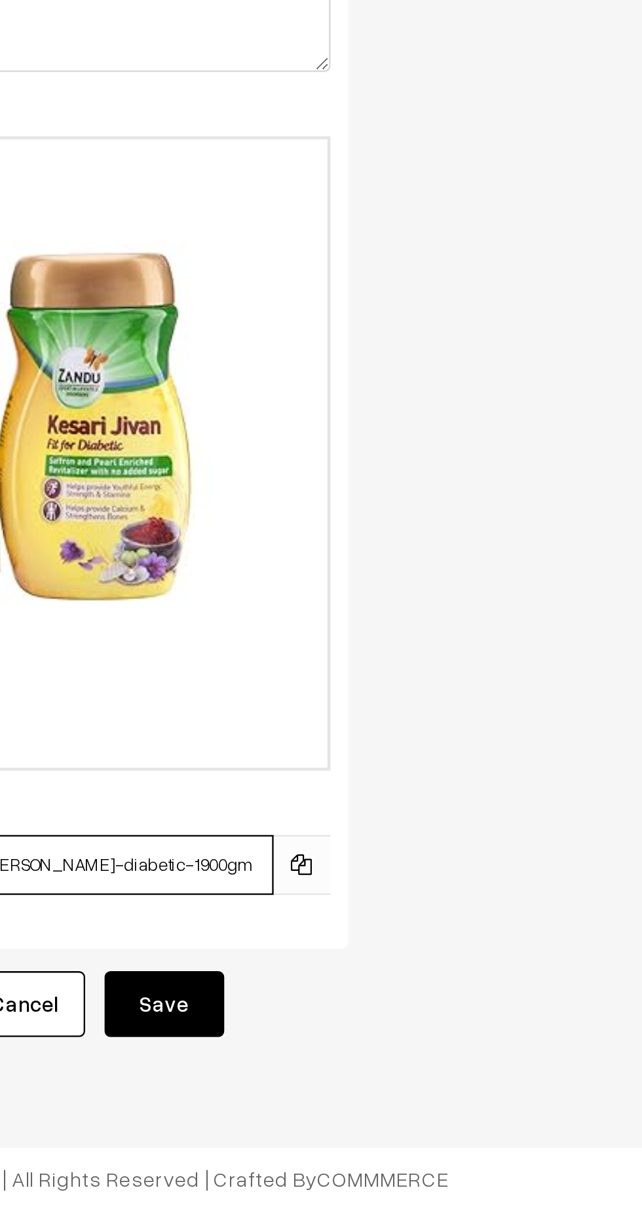
click at [437, 1061] on input "zandu-kesari-[PERSON_NAME]-diabetic-1900gm" at bounding box center [388, 1058] width 183 height 26
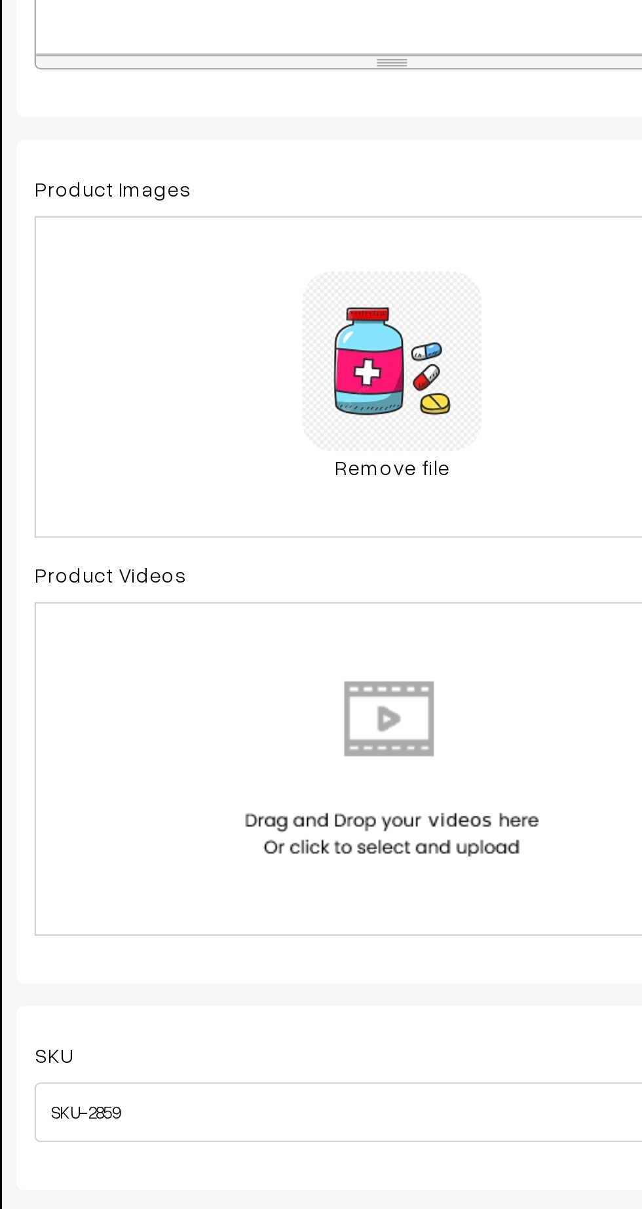
type input "zandu-kesari-[PERSON_NAME]"
click at [347, 743] on link "Remove file" at bounding box center [348, 750] width 79 height 14
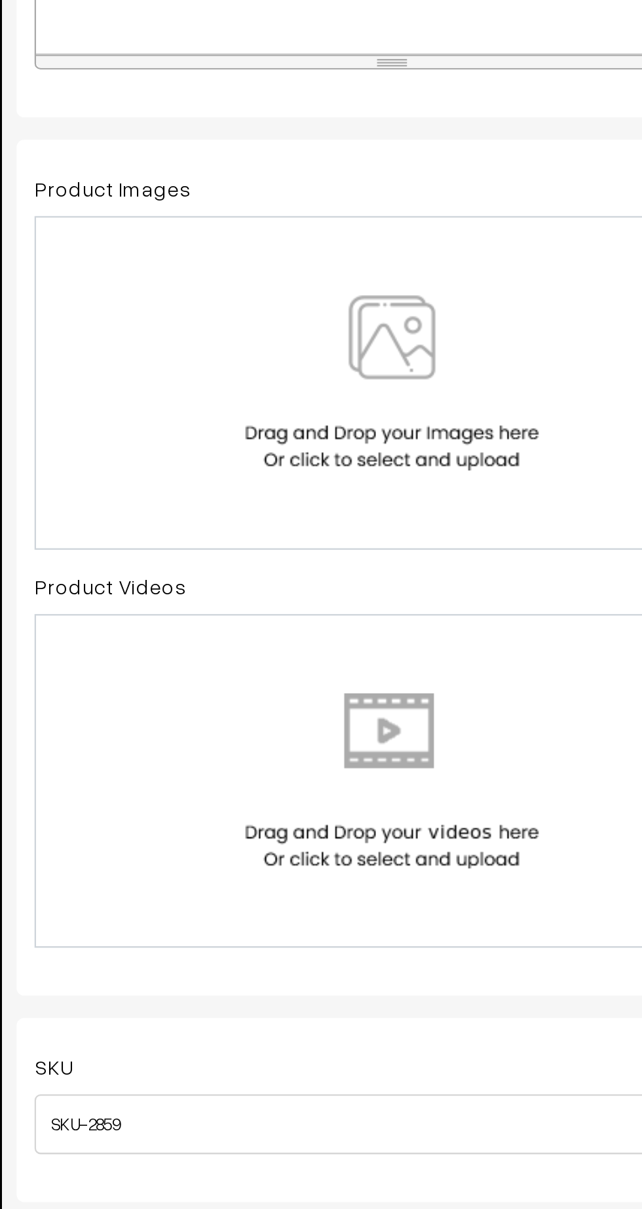
click at [298, 706] on img at bounding box center [347, 713] width 135 height 77
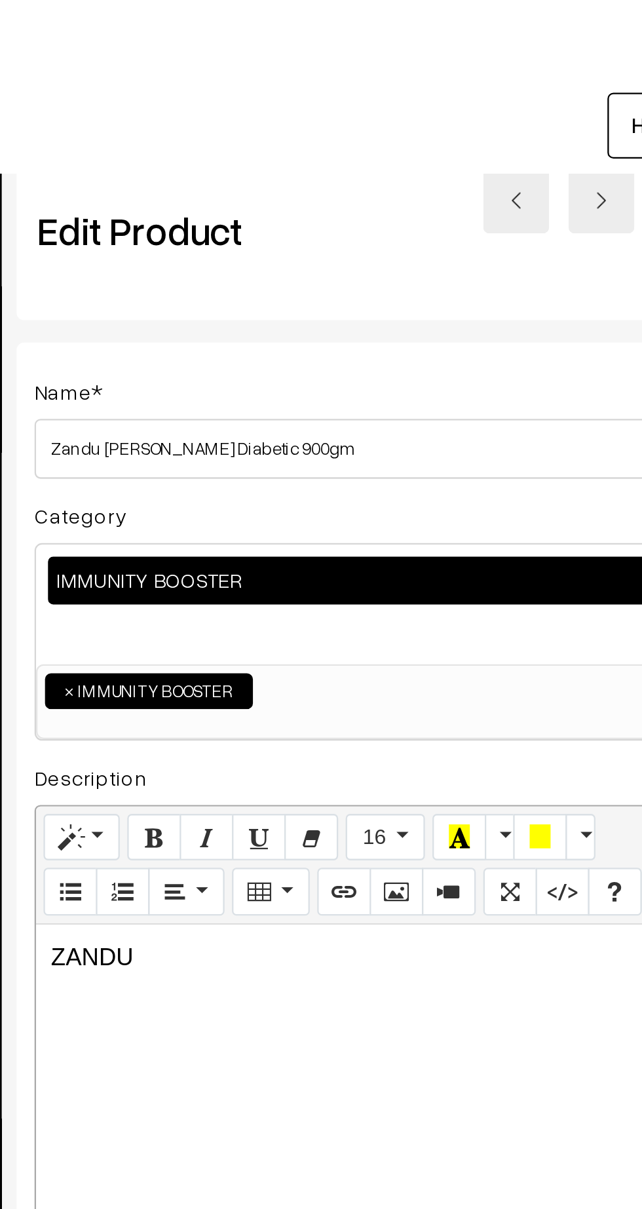
scroll to position [0, 9]
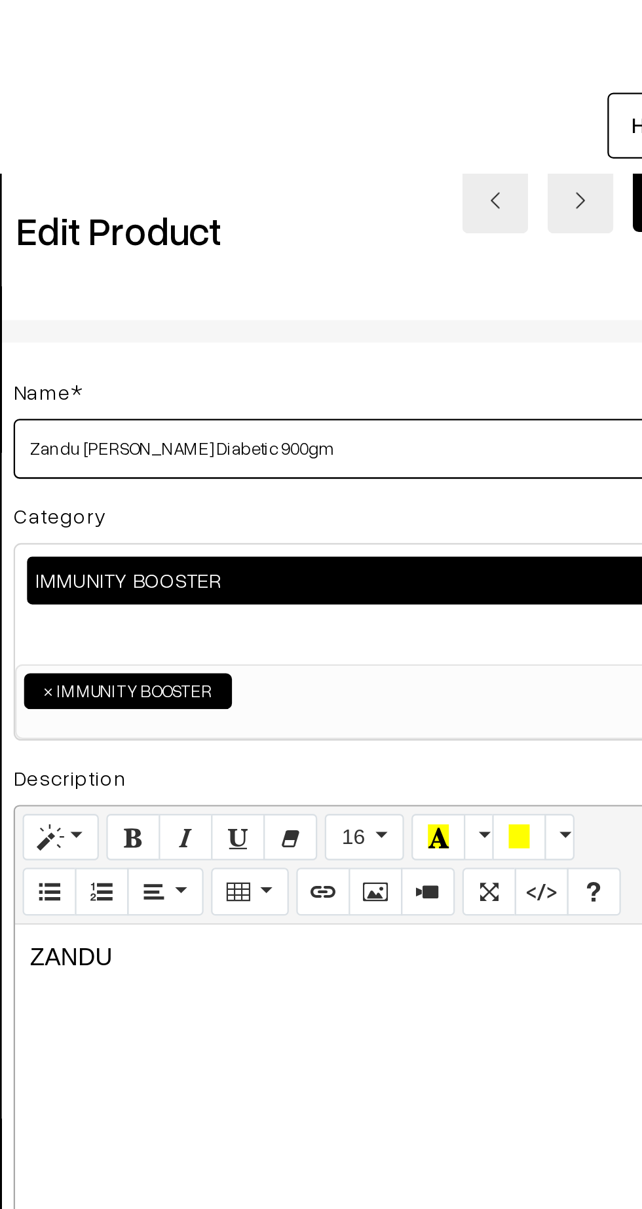
click at [276, 195] on input "Zandu [PERSON_NAME] Diabetic 900gm" at bounding box center [339, 196] width 314 height 26
click at [292, 193] on input "[PERSON_NAME] Sugar Freec 900gm" at bounding box center [339, 196] width 314 height 26
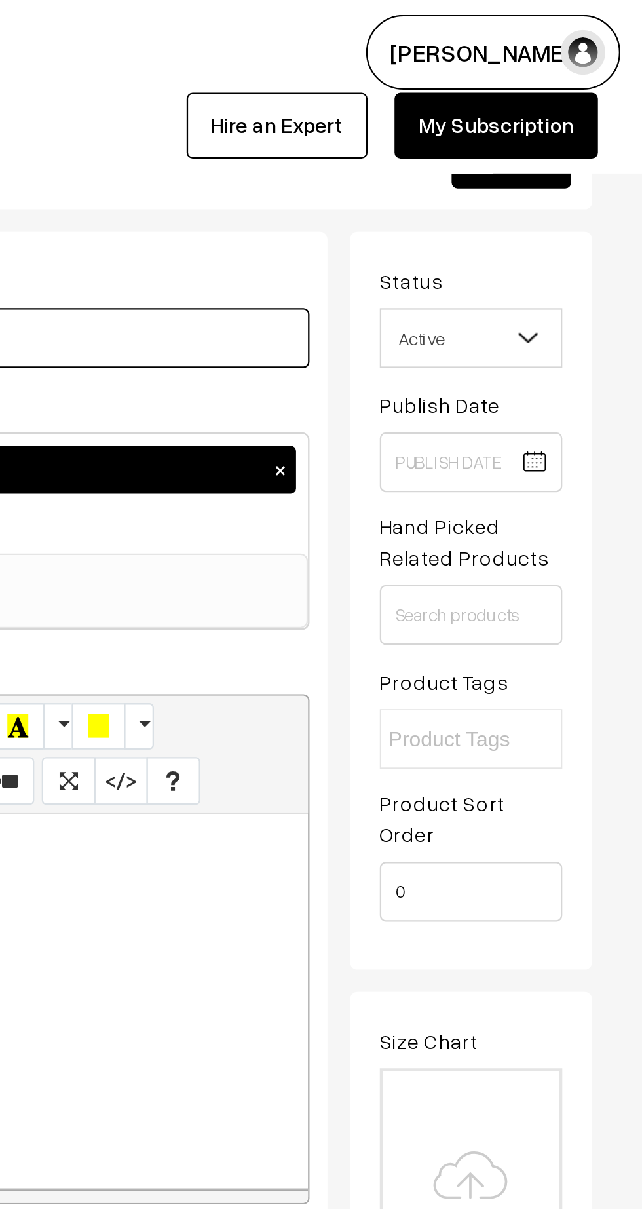
scroll to position [0, 0]
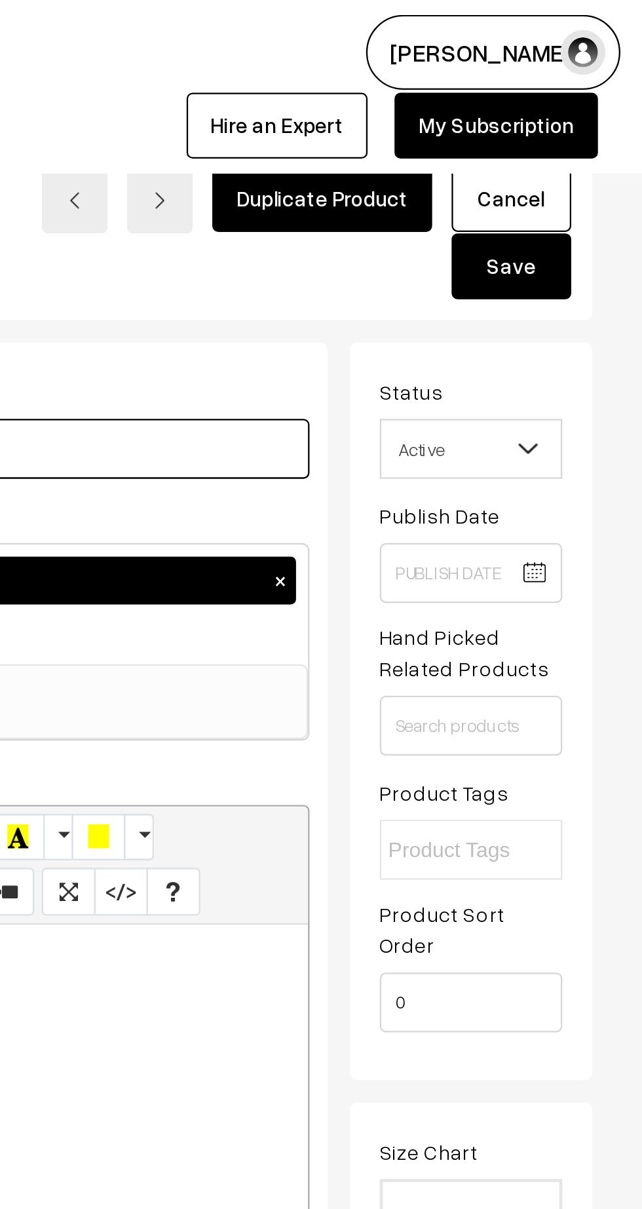
type input "[PERSON_NAME] Sugar Free 900gm"
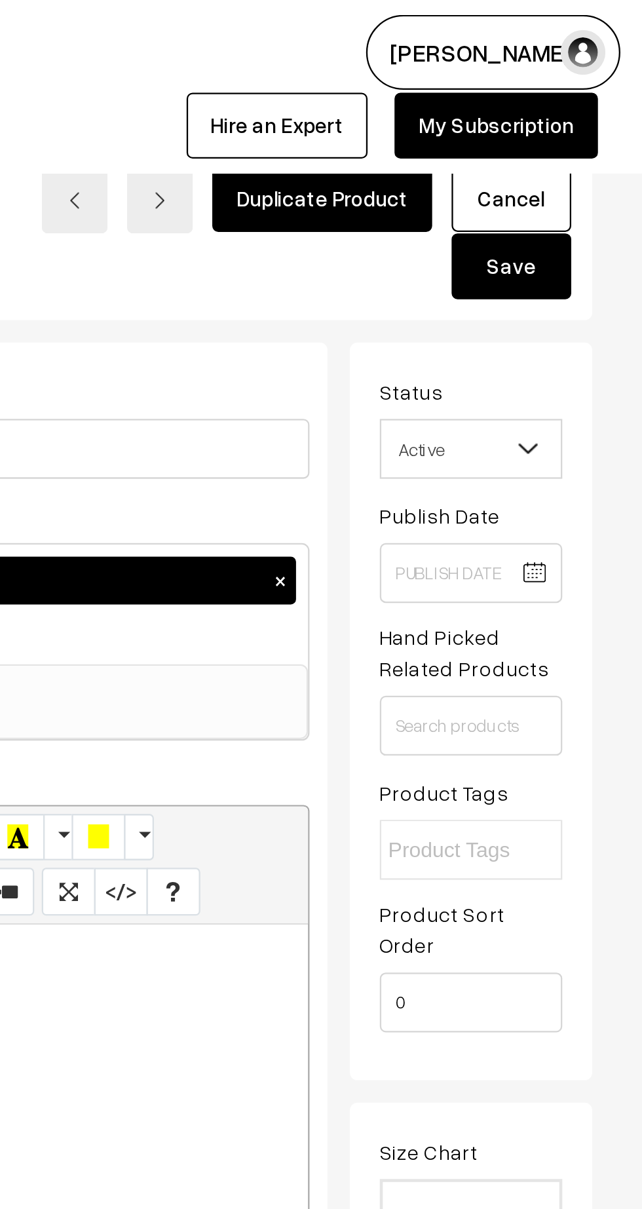
click at [586, 128] on button "Save" at bounding box center [584, 116] width 52 height 29
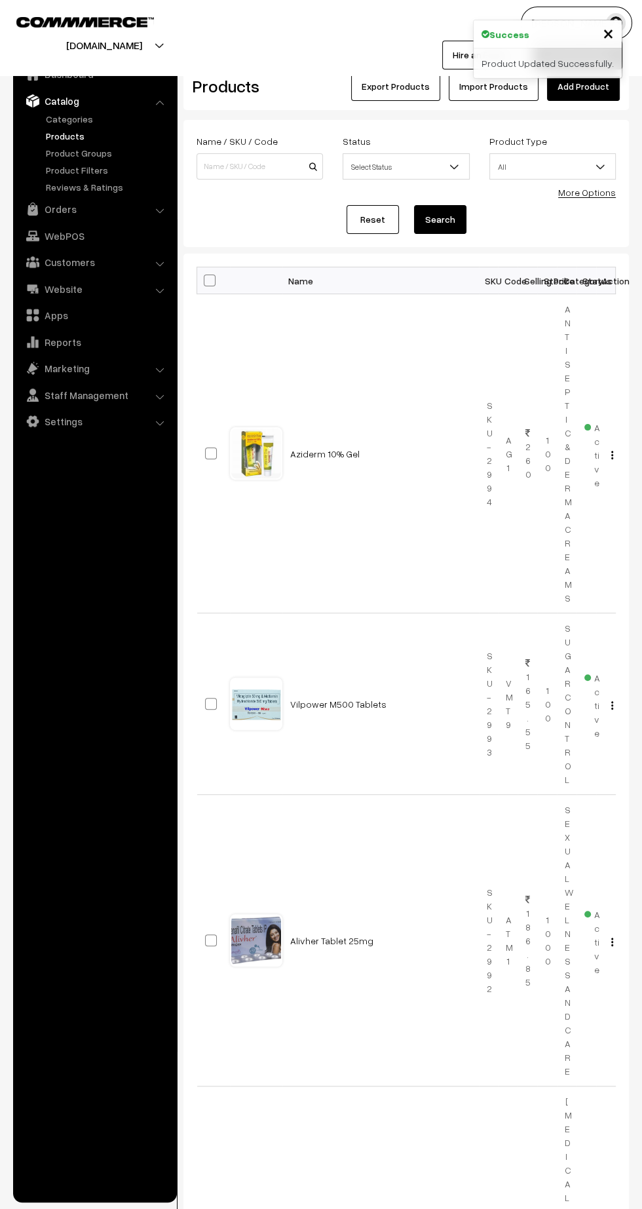
click at [47, 207] on link "Orders" at bounding box center [94, 209] width 156 height 24
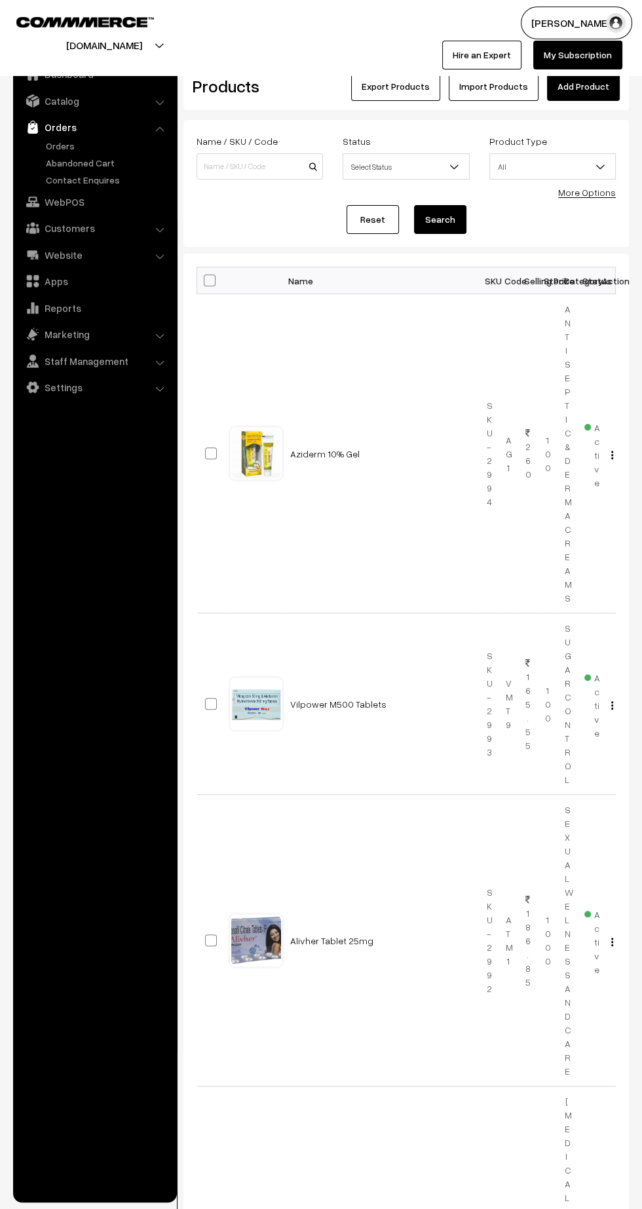
click at [54, 145] on link "Orders" at bounding box center [108, 146] width 130 height 14
